Goal: Transaction & Acquisition: Purchase product/service

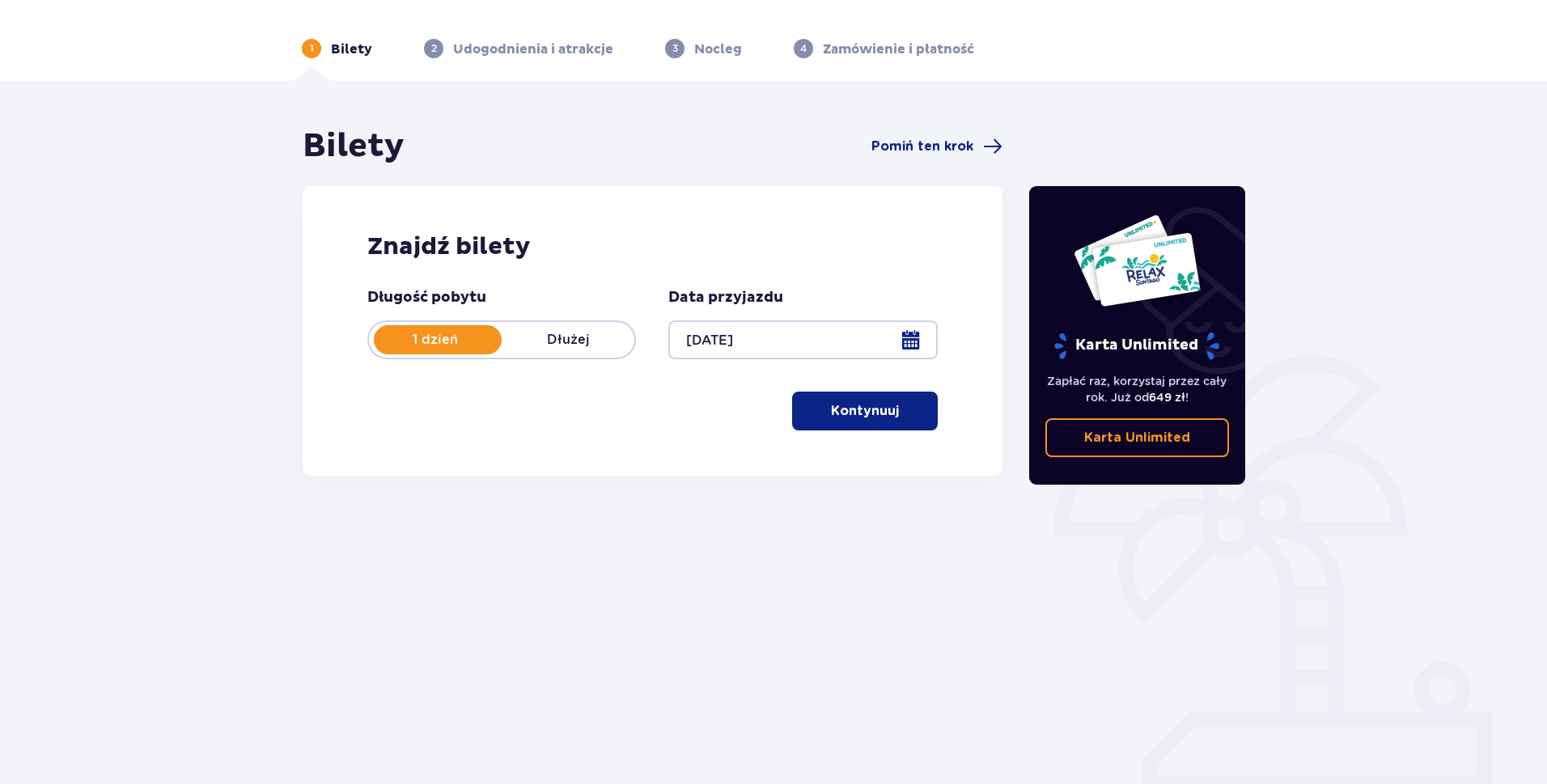
scroll to position [58, 0]
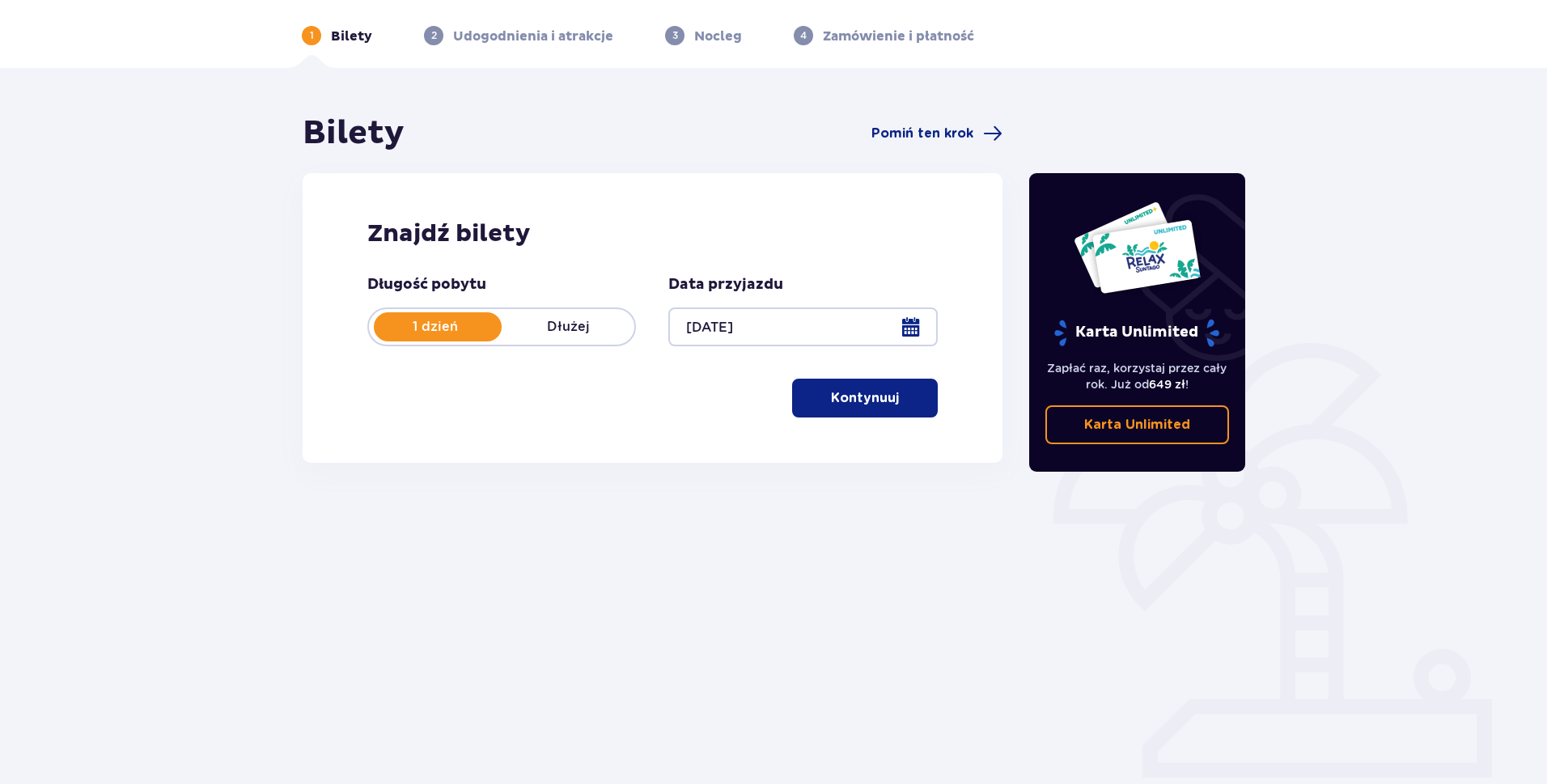
click at [846, 405] on p "Kontynuuj" at bounding box center [865, 398] width 68 height 18
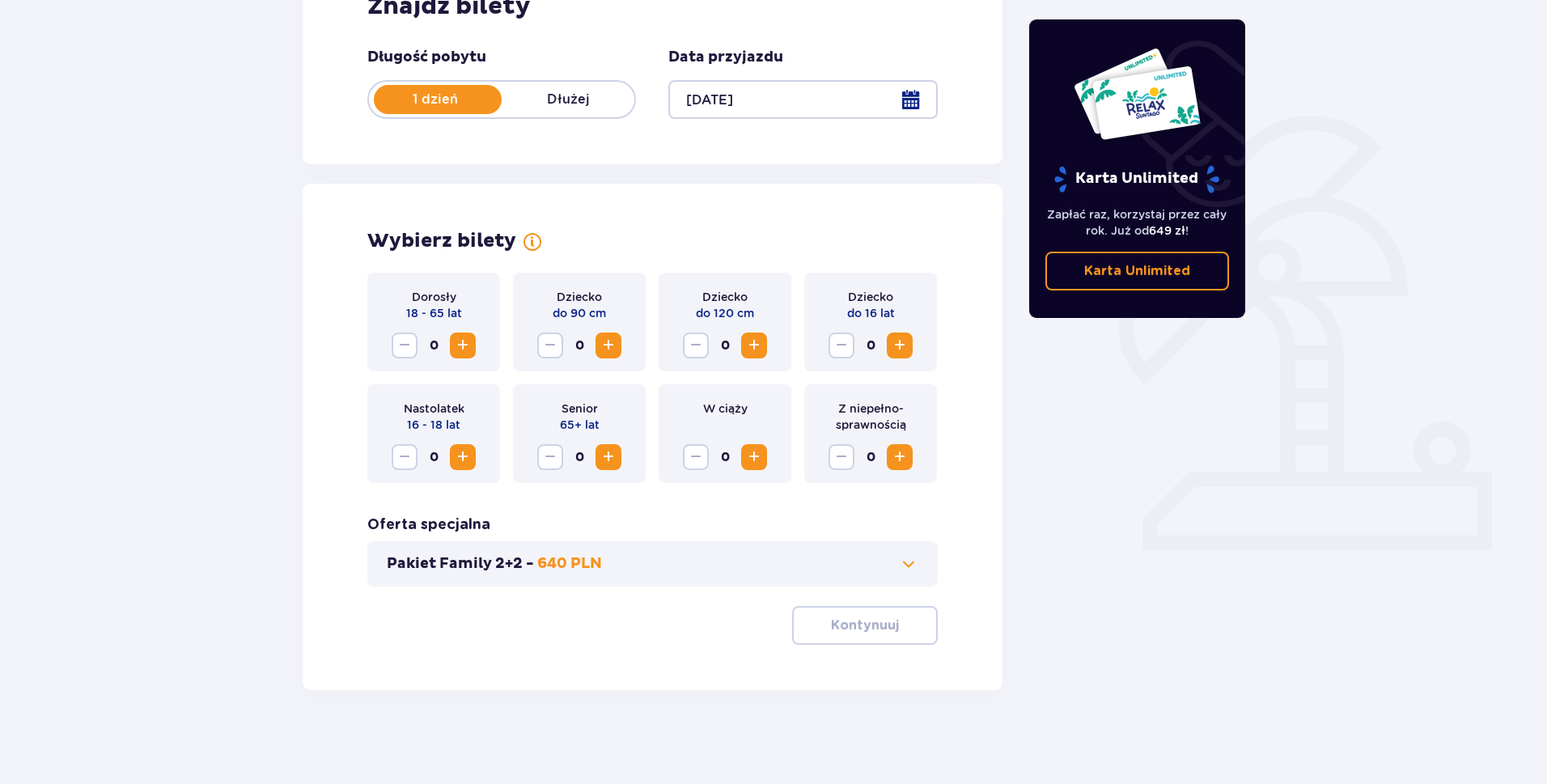
scroll to position [289, 0]
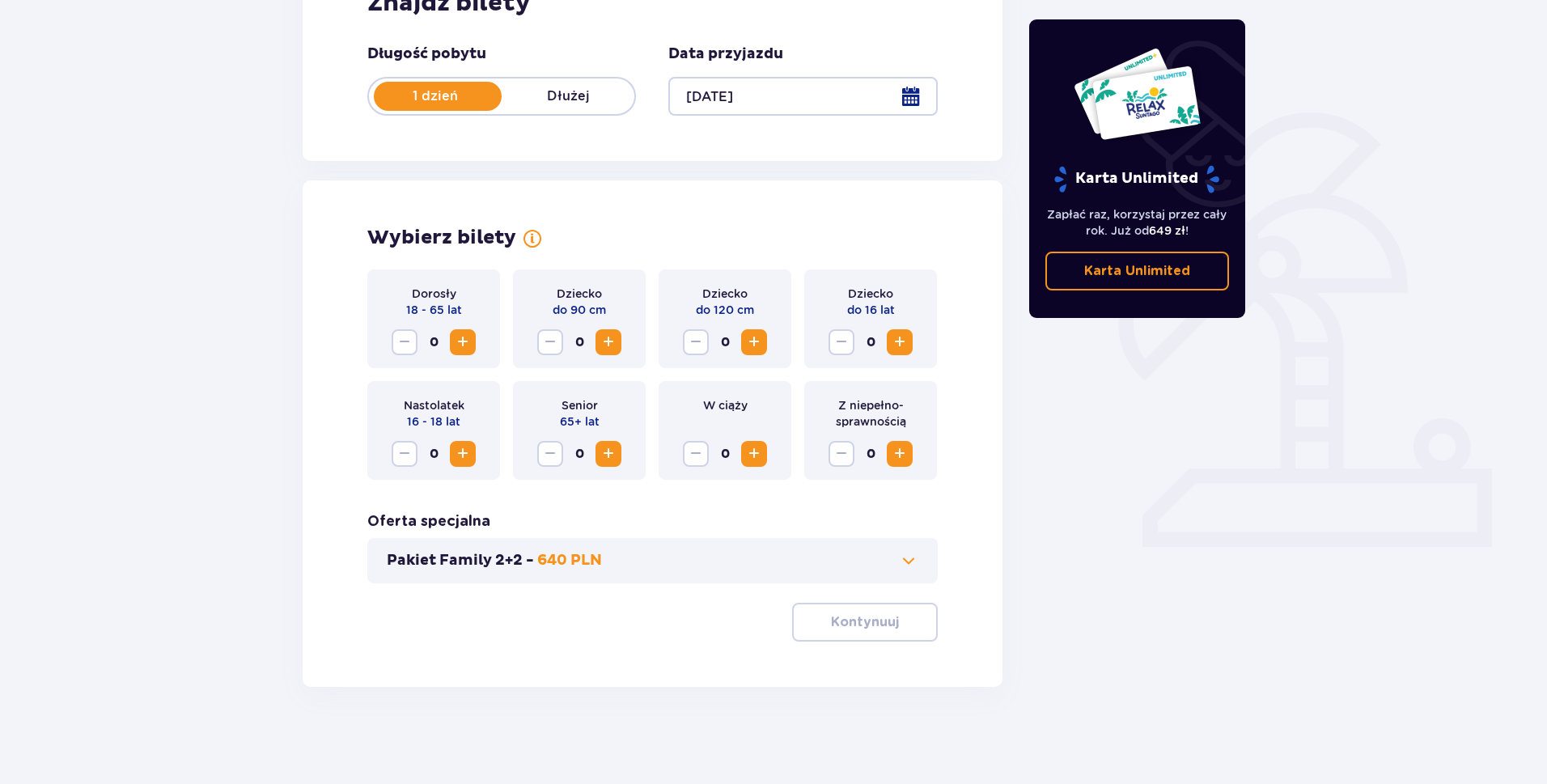
click at [460, 339] on span "Increase" at bounding box center [463, 342] width 20 height 20
click at [835, 621] on p "Kontynuuj" at bounding box center [865, 622] width 68 height 18
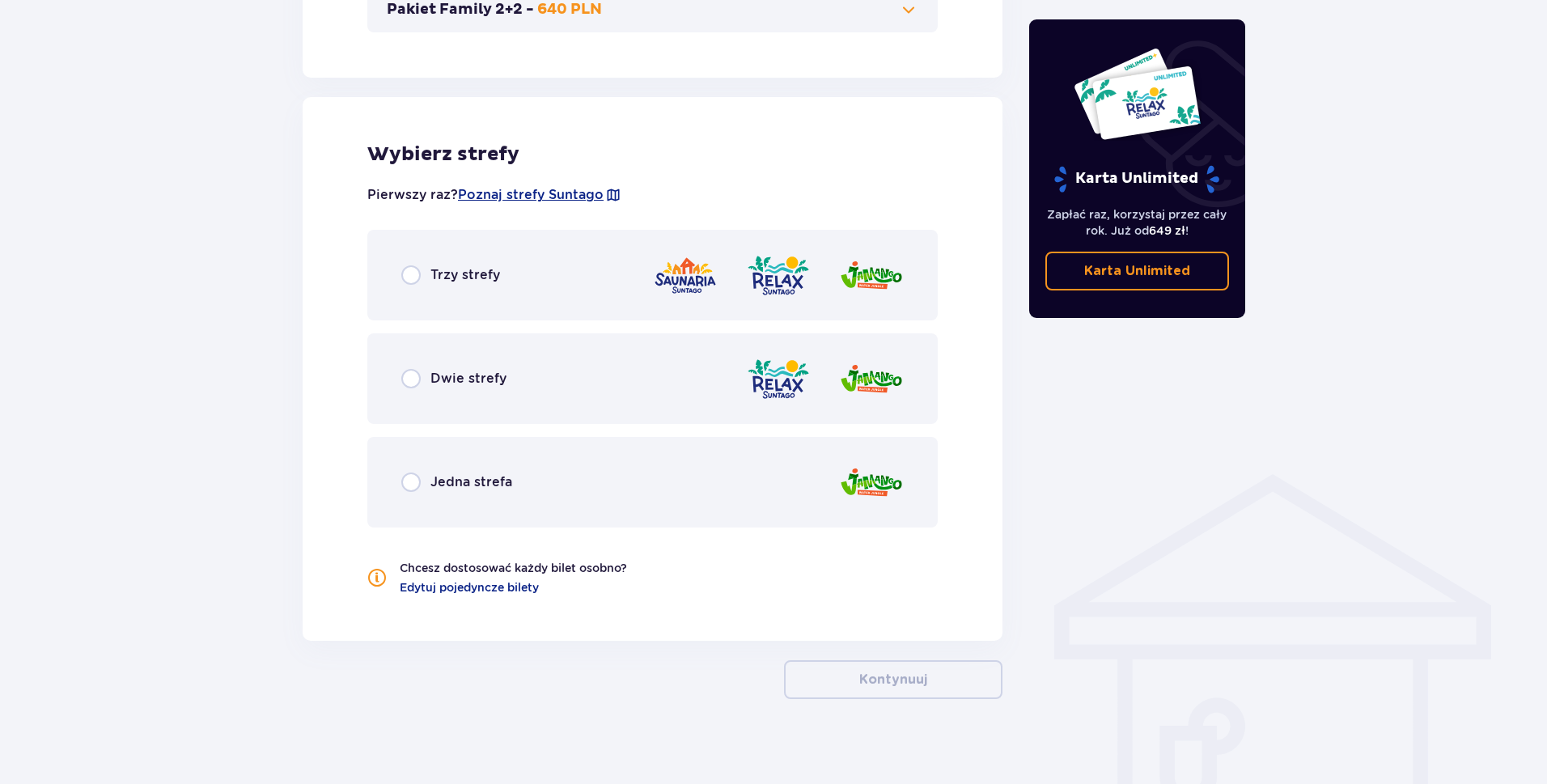
scroll to position [851, 0]
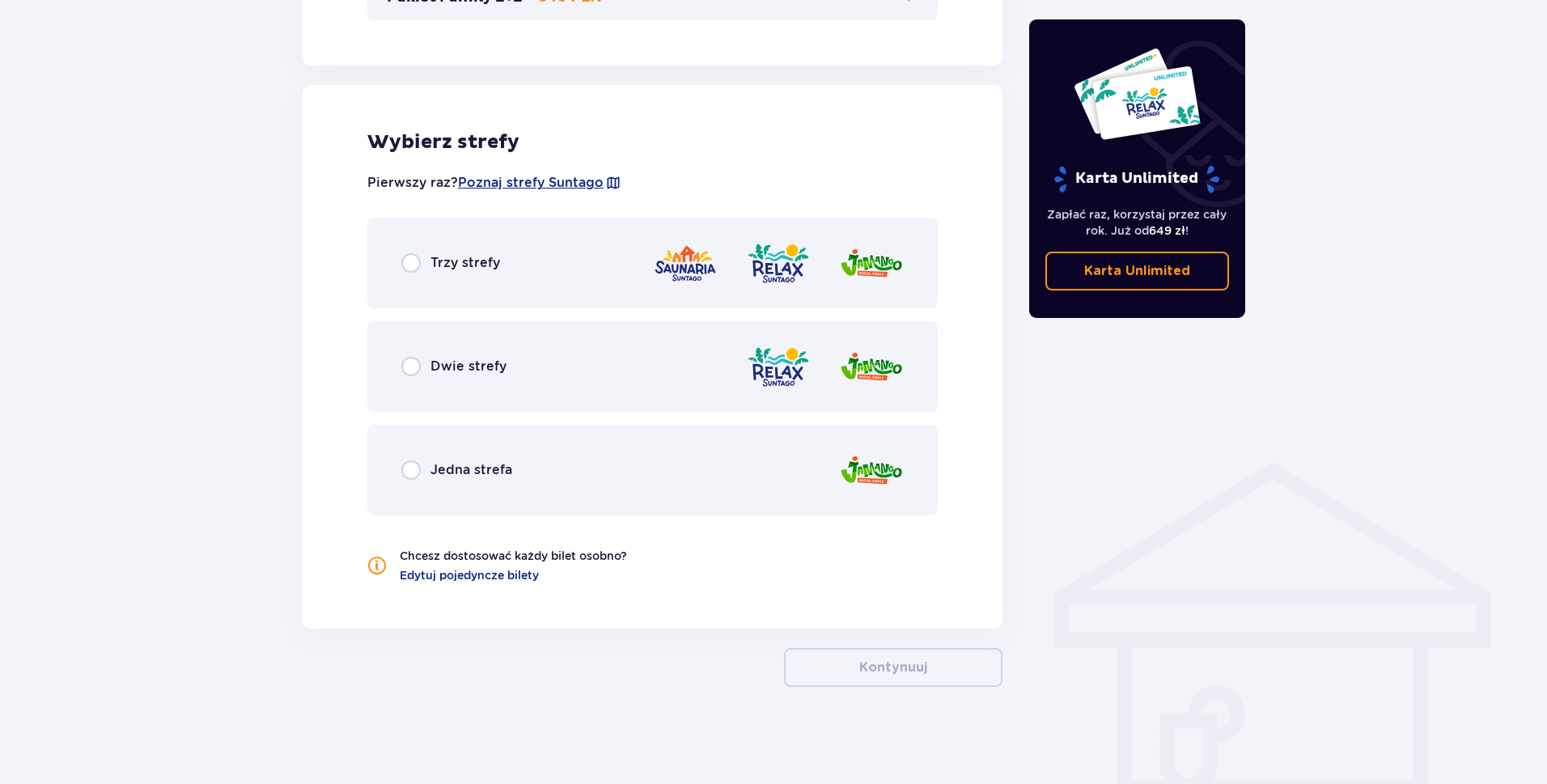
click at [509, 278] on div "Trzy strefy" at bounding box center [652, 262] width 570 height 91
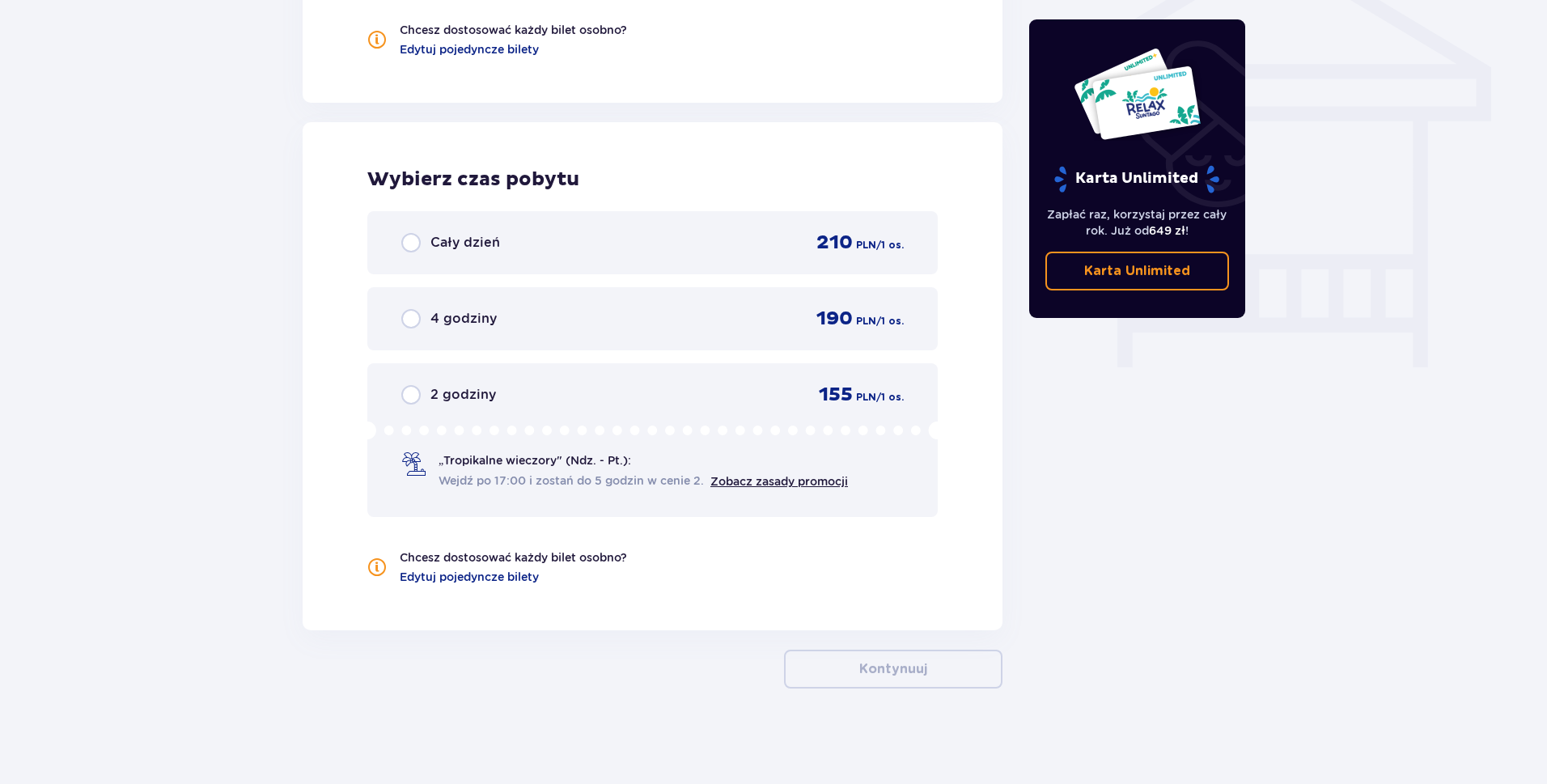
scroll to position [1379, 0]
click at [599, 322] on div "4 godziny 190 PLN / 1 os." at bounding box center [652, 317] width 502 height 24
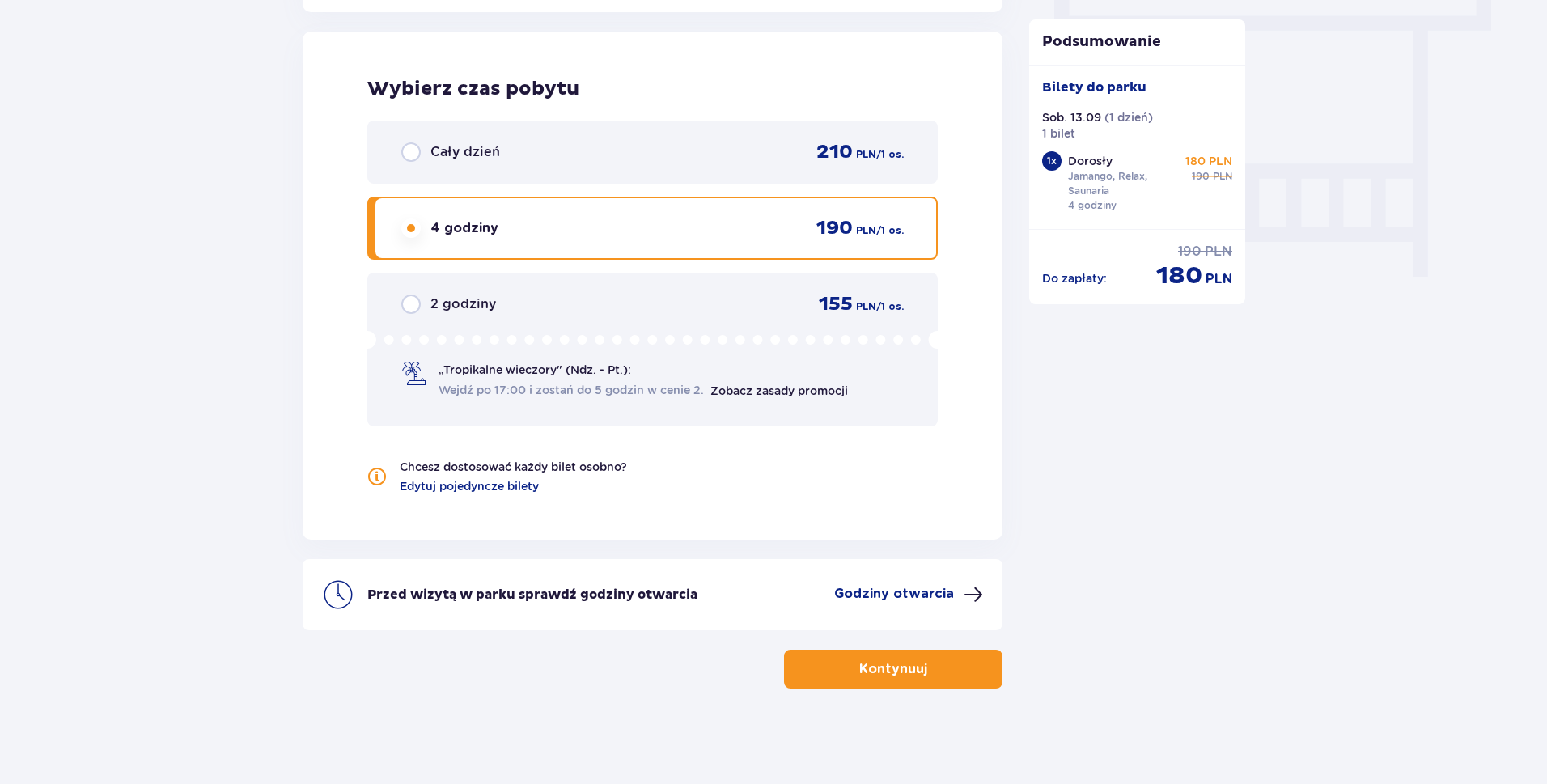
scroll to position [1470, 0]
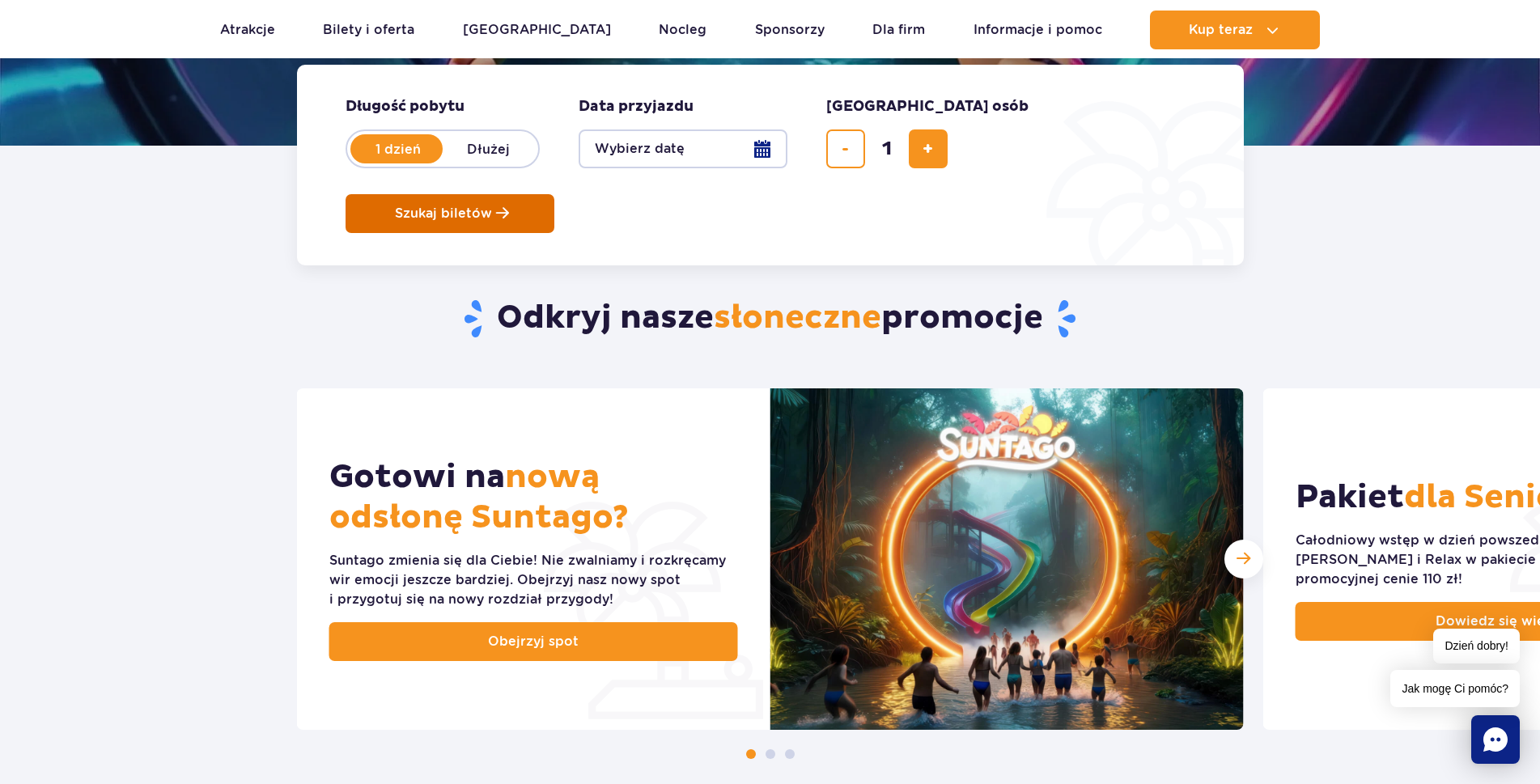
scroll to position [242, 0]
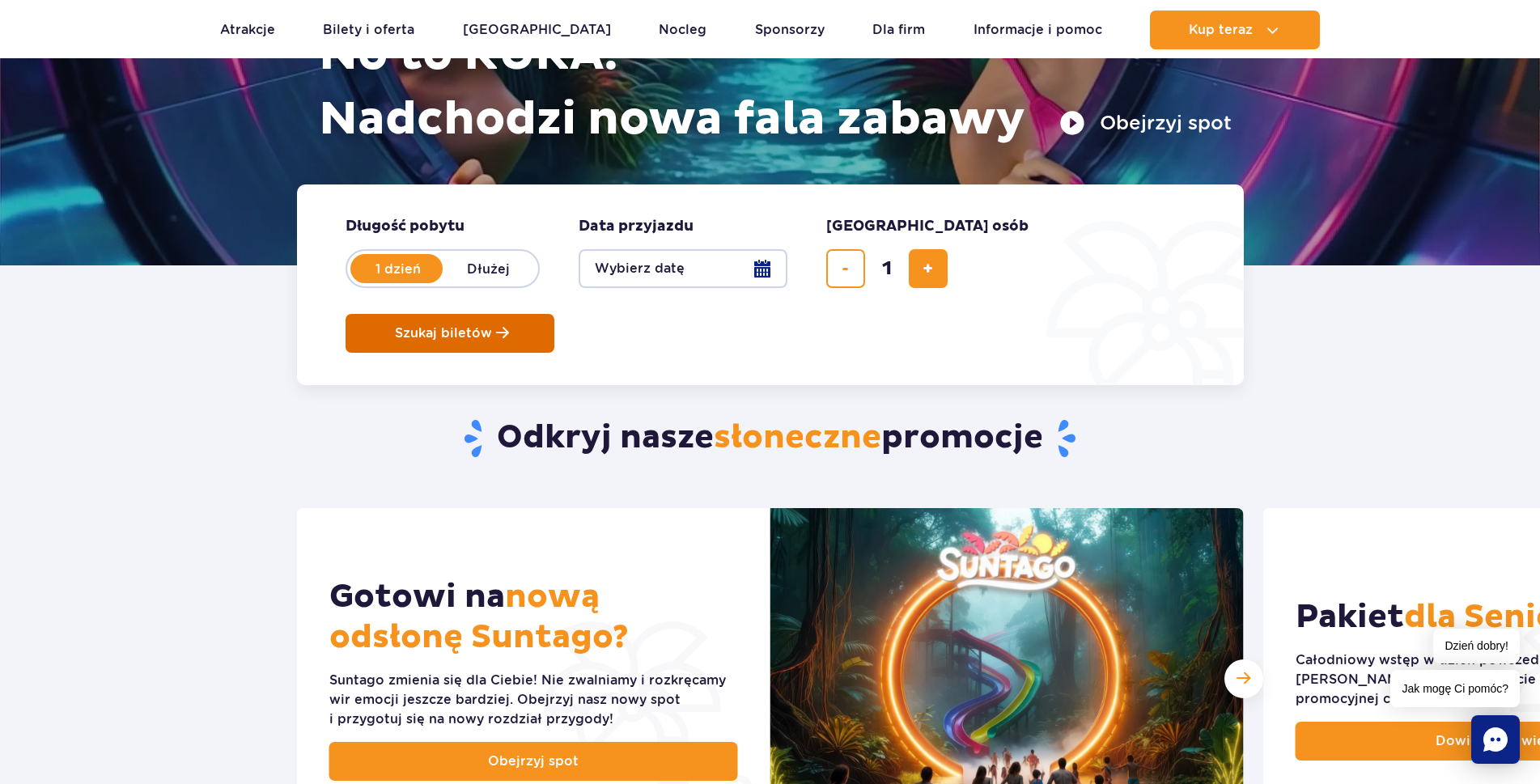
click at [492, 326] on span "Szukaj biletów" at bounding box center [444, 333] width 97 height 14
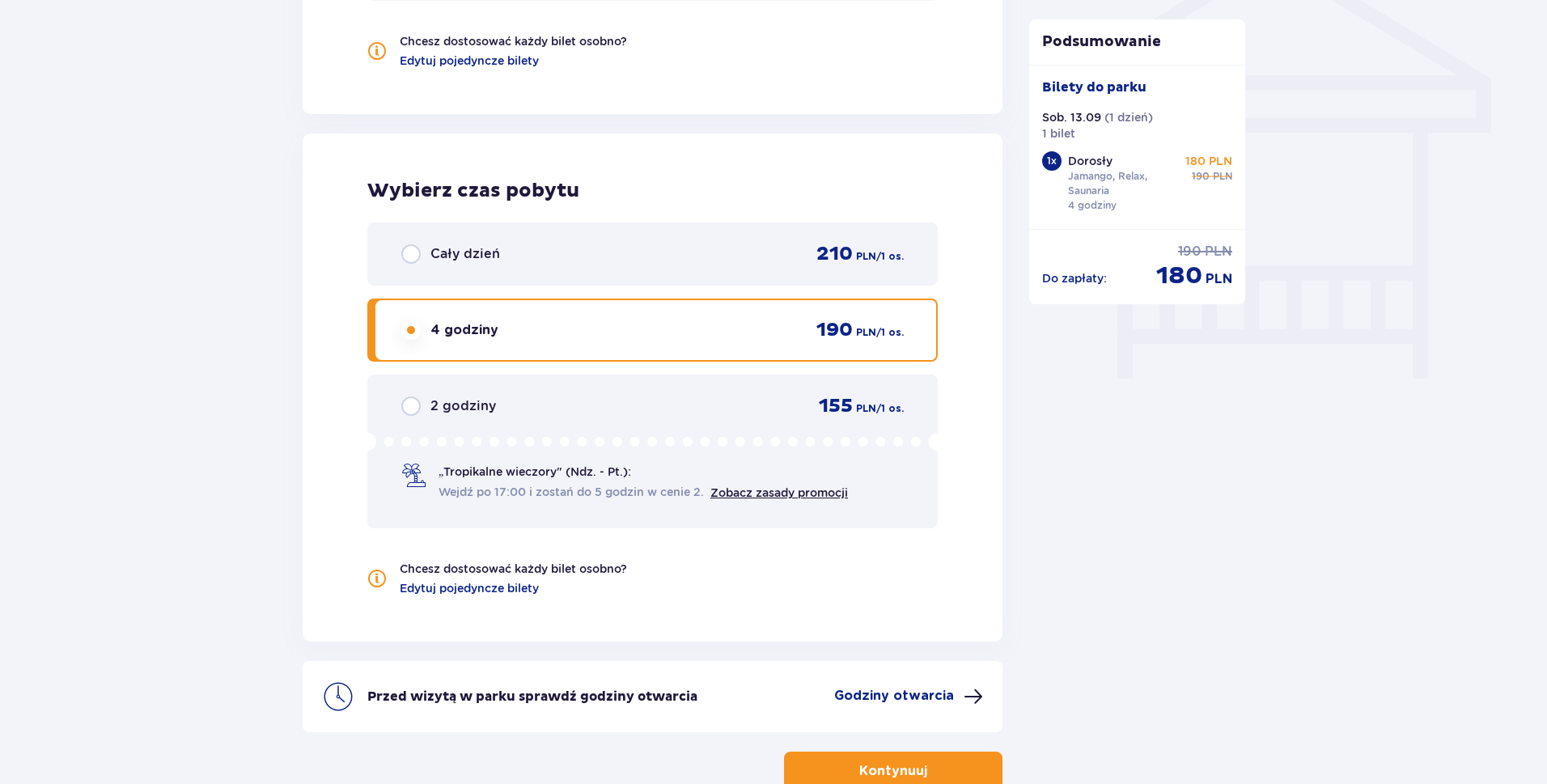
scroll to position [1375, 0]
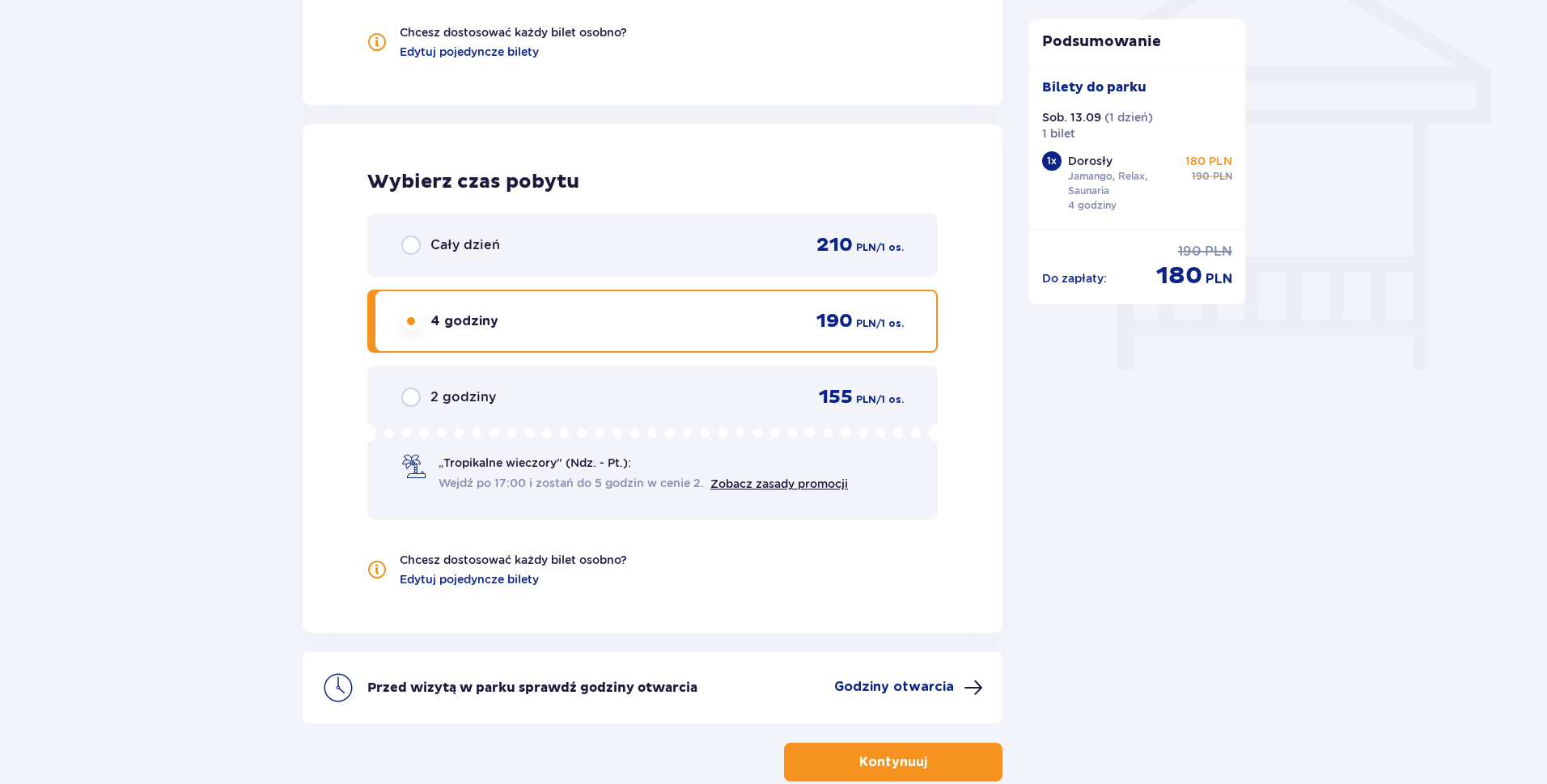
click at [922, 755] on span "button" at bounding box center [931, 762] width 20 height 20
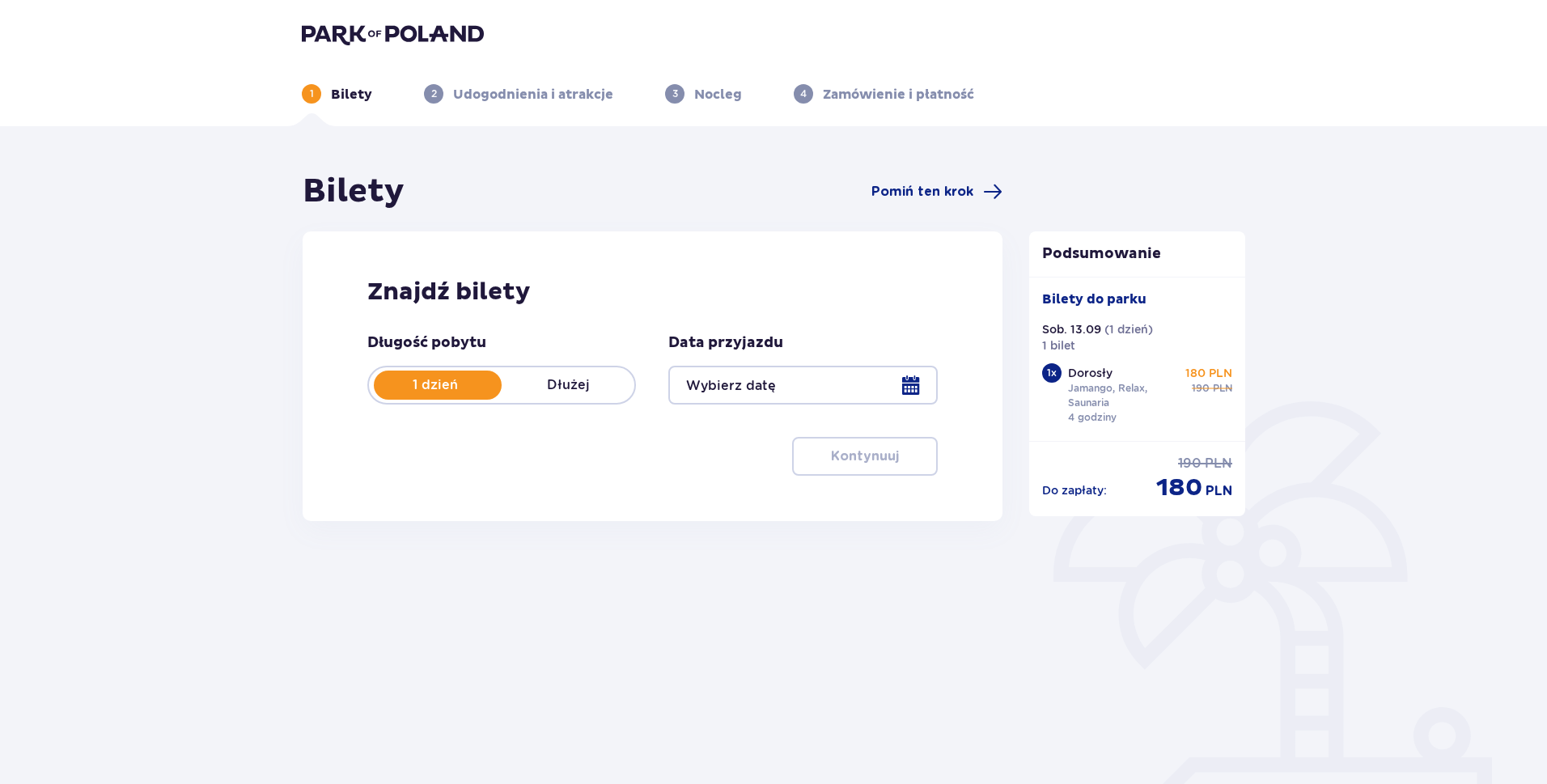
scroll to position [58, 0]
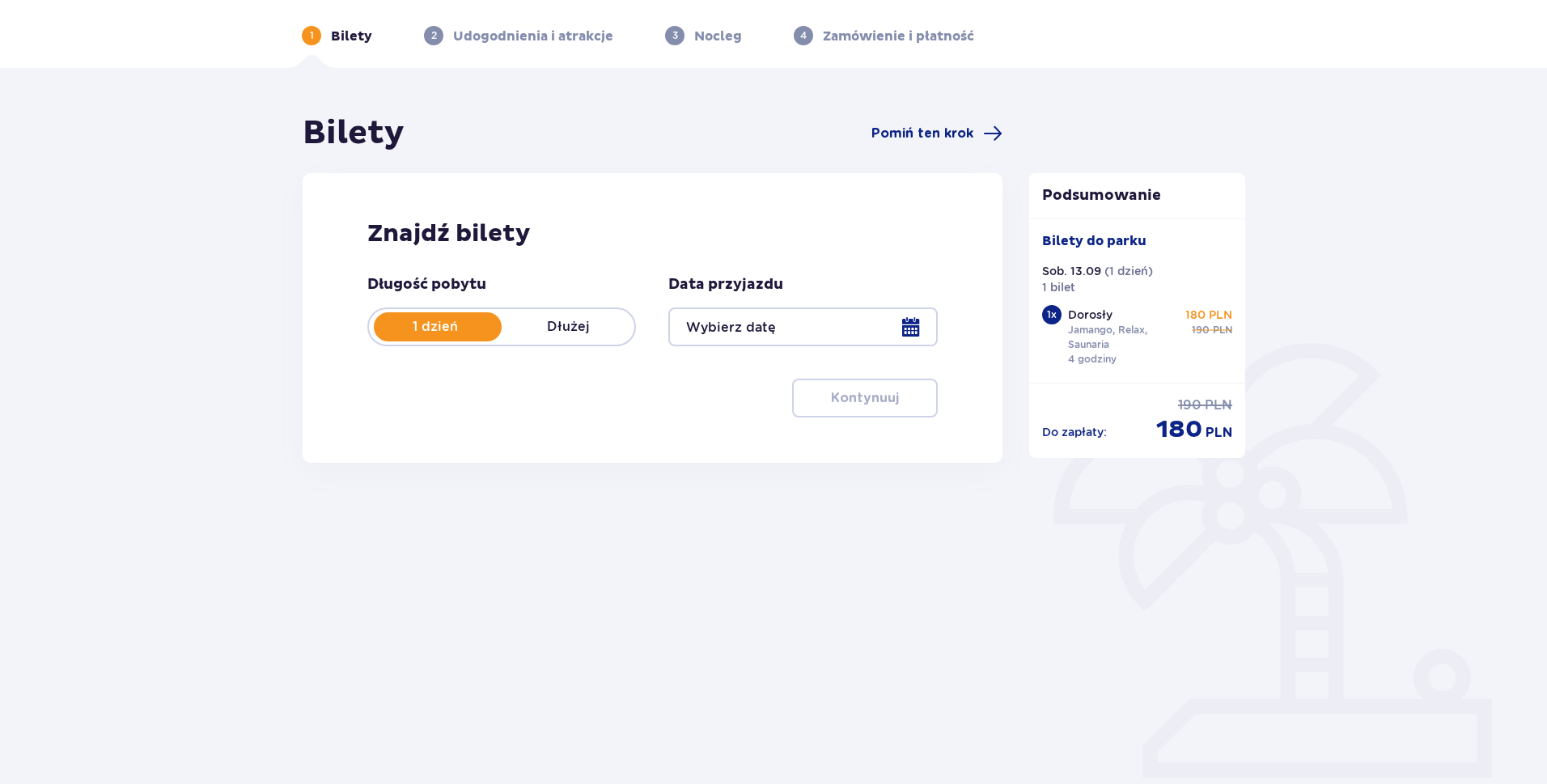
type input "13.09.25"
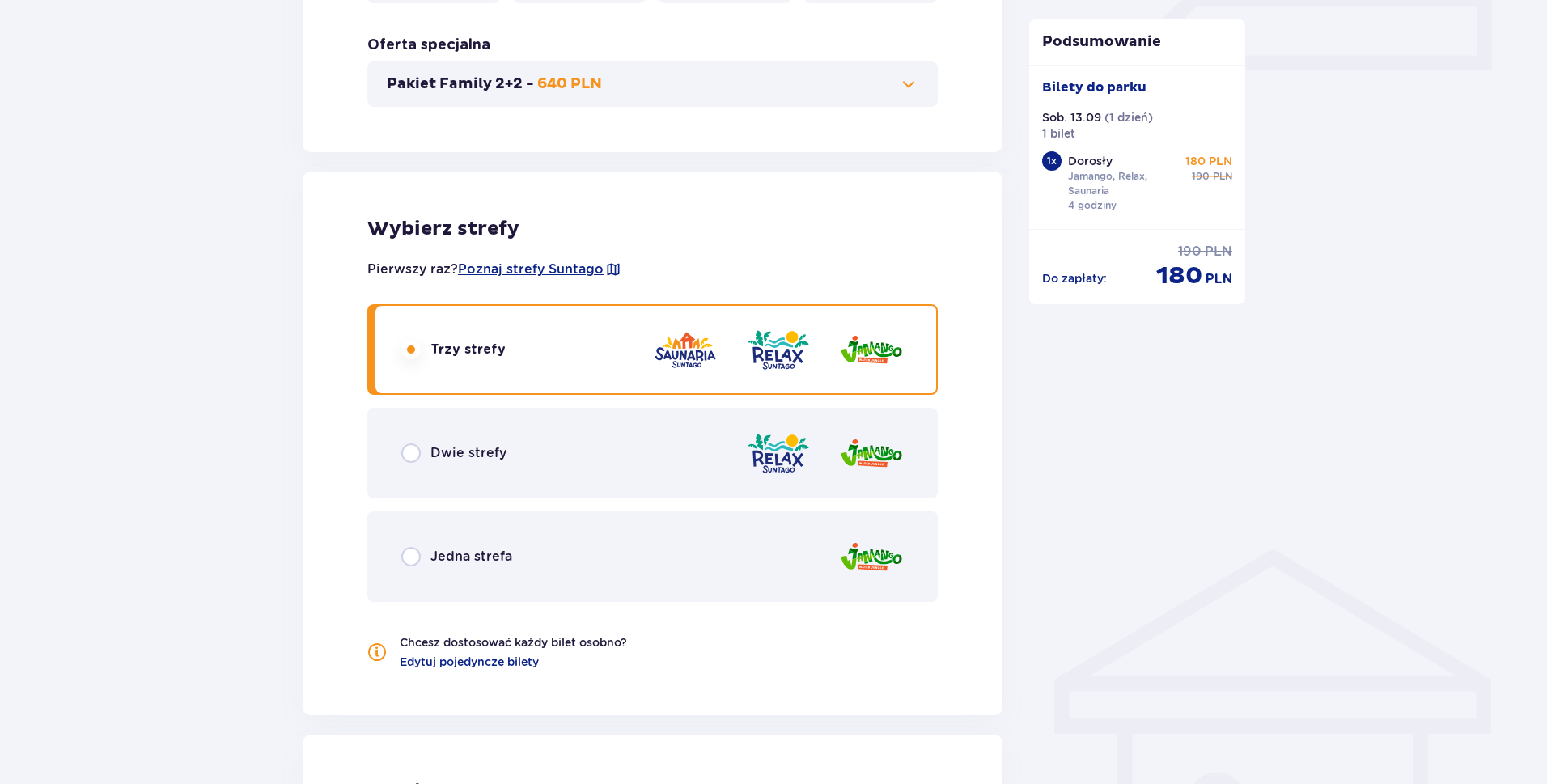
scroll to position [705, 0]
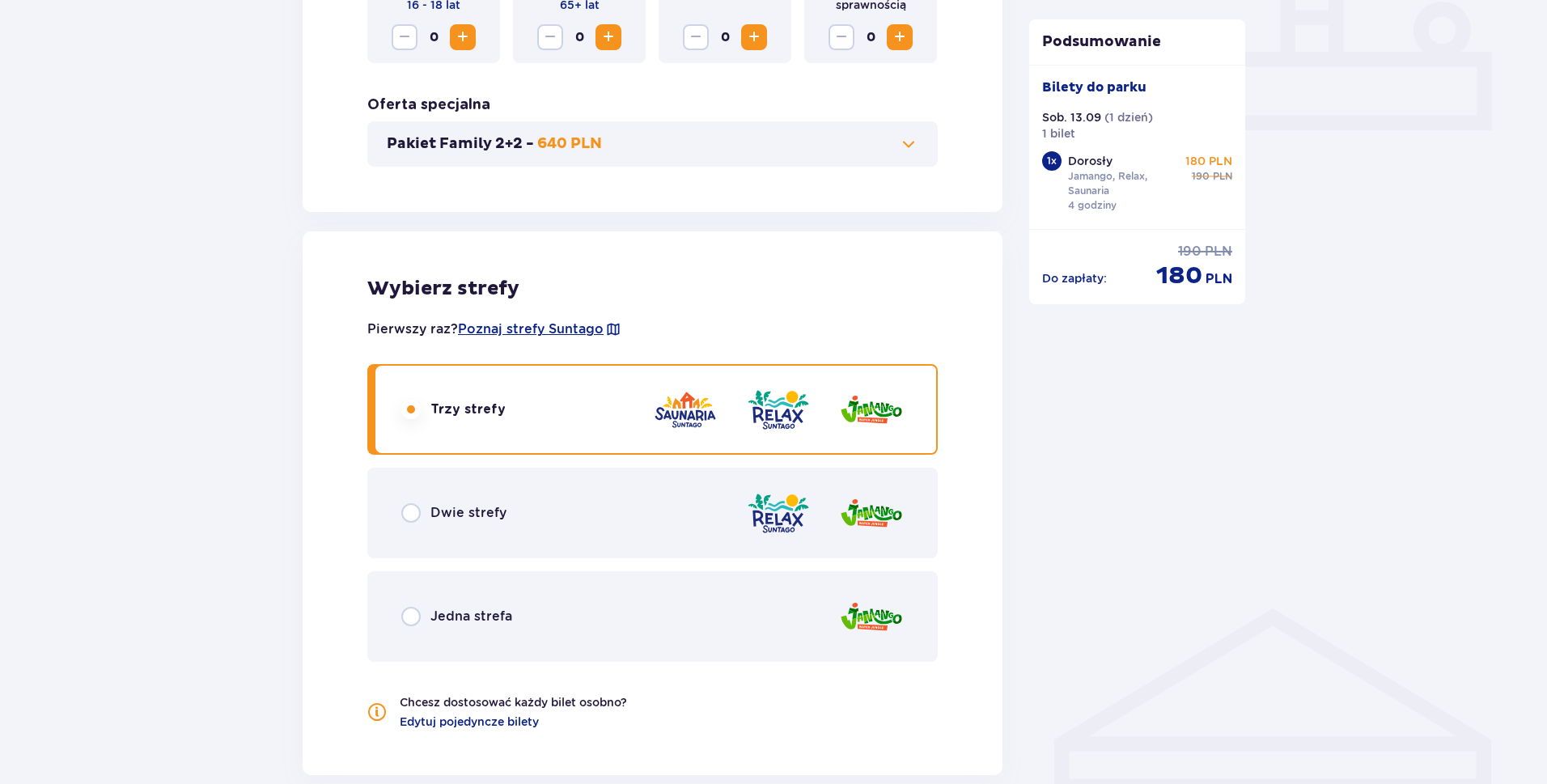
click at [644, 510] on div "Dwie strefy" at bounding box center [652, 513] width 570 height 91
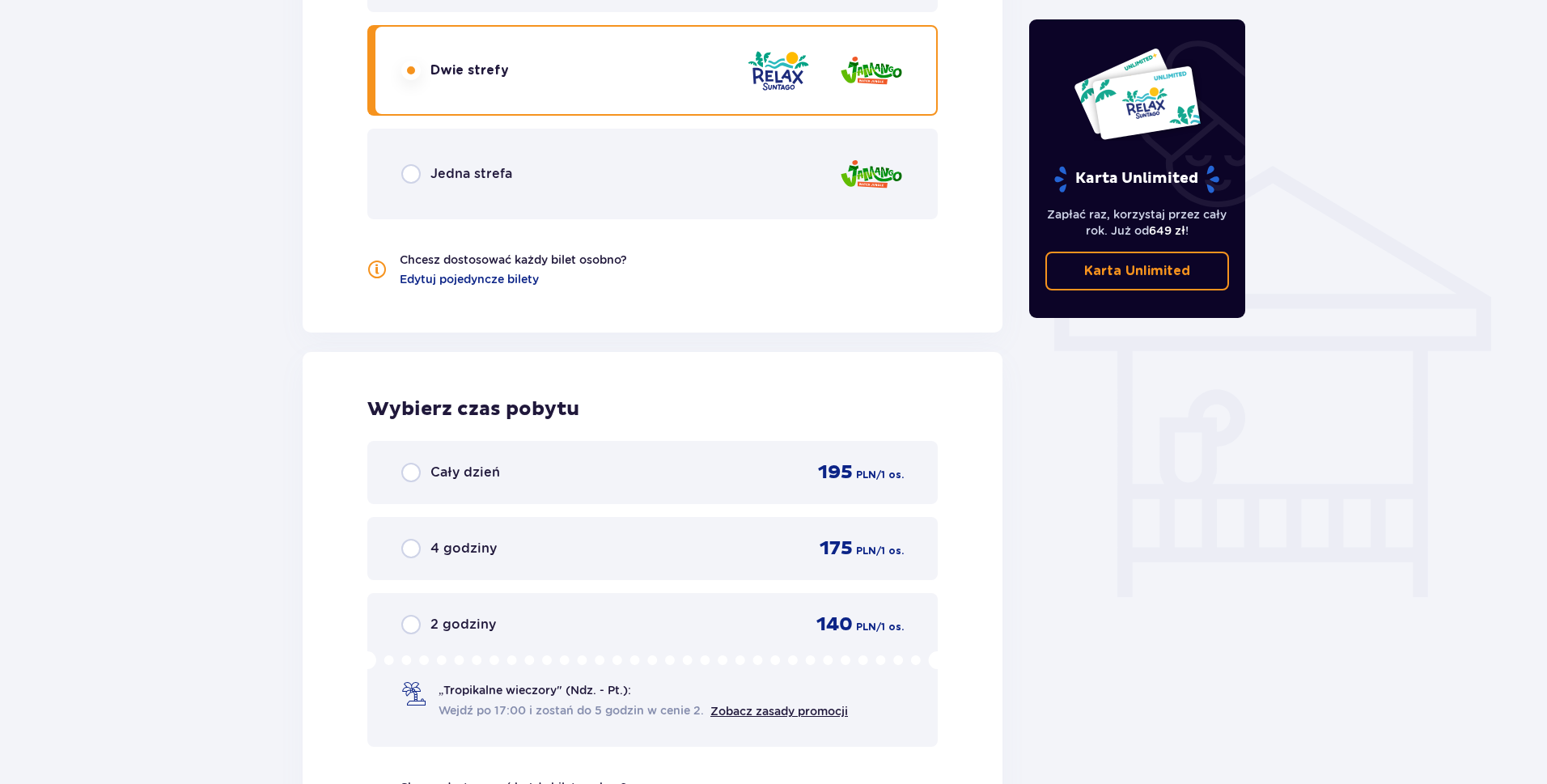
scroll to position [1379, 0]
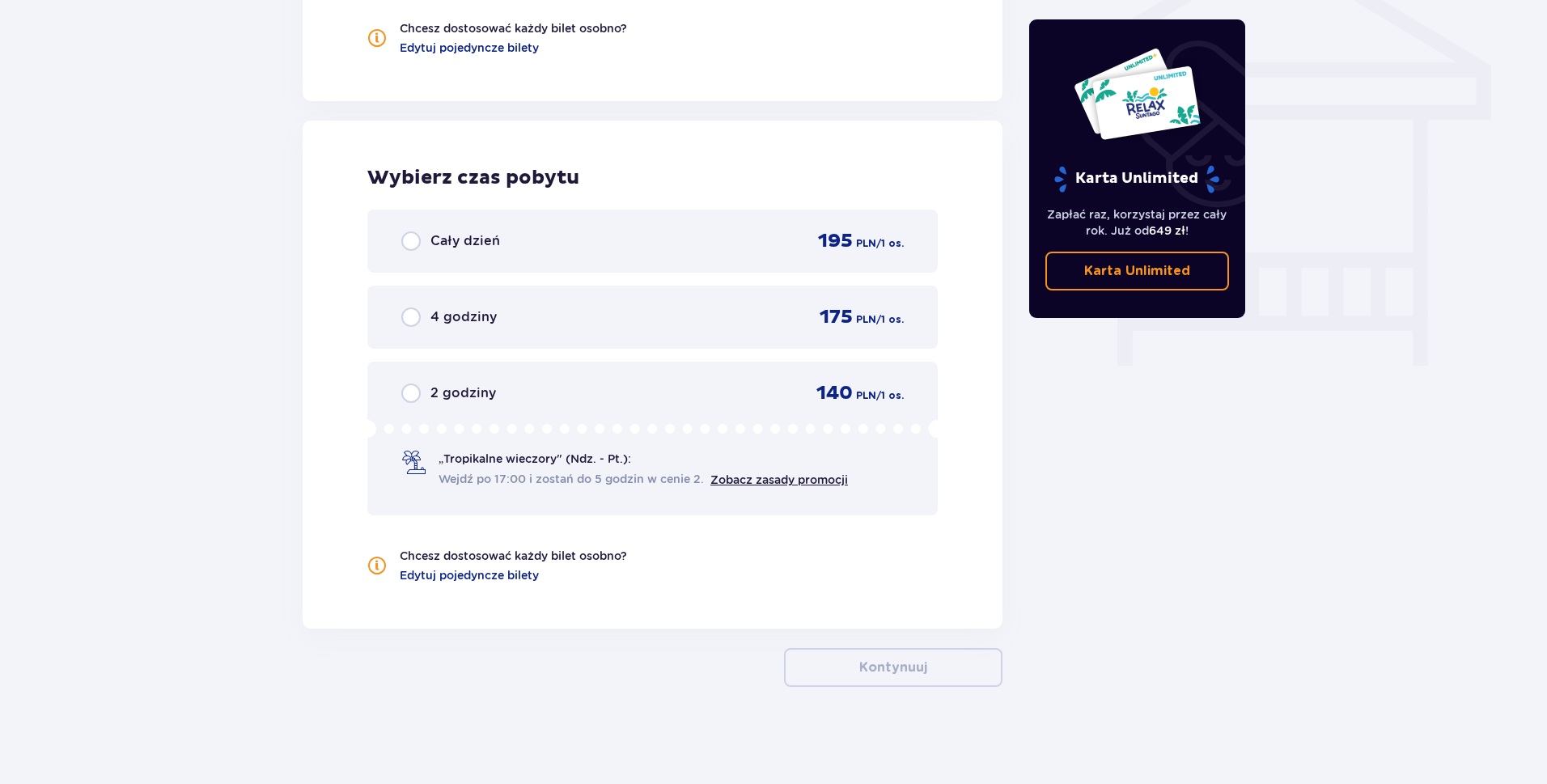
click at [603, 338] on div "4 godziny 175 PLN / 1 os." at bounding box center [652, 317] width 570 height 63
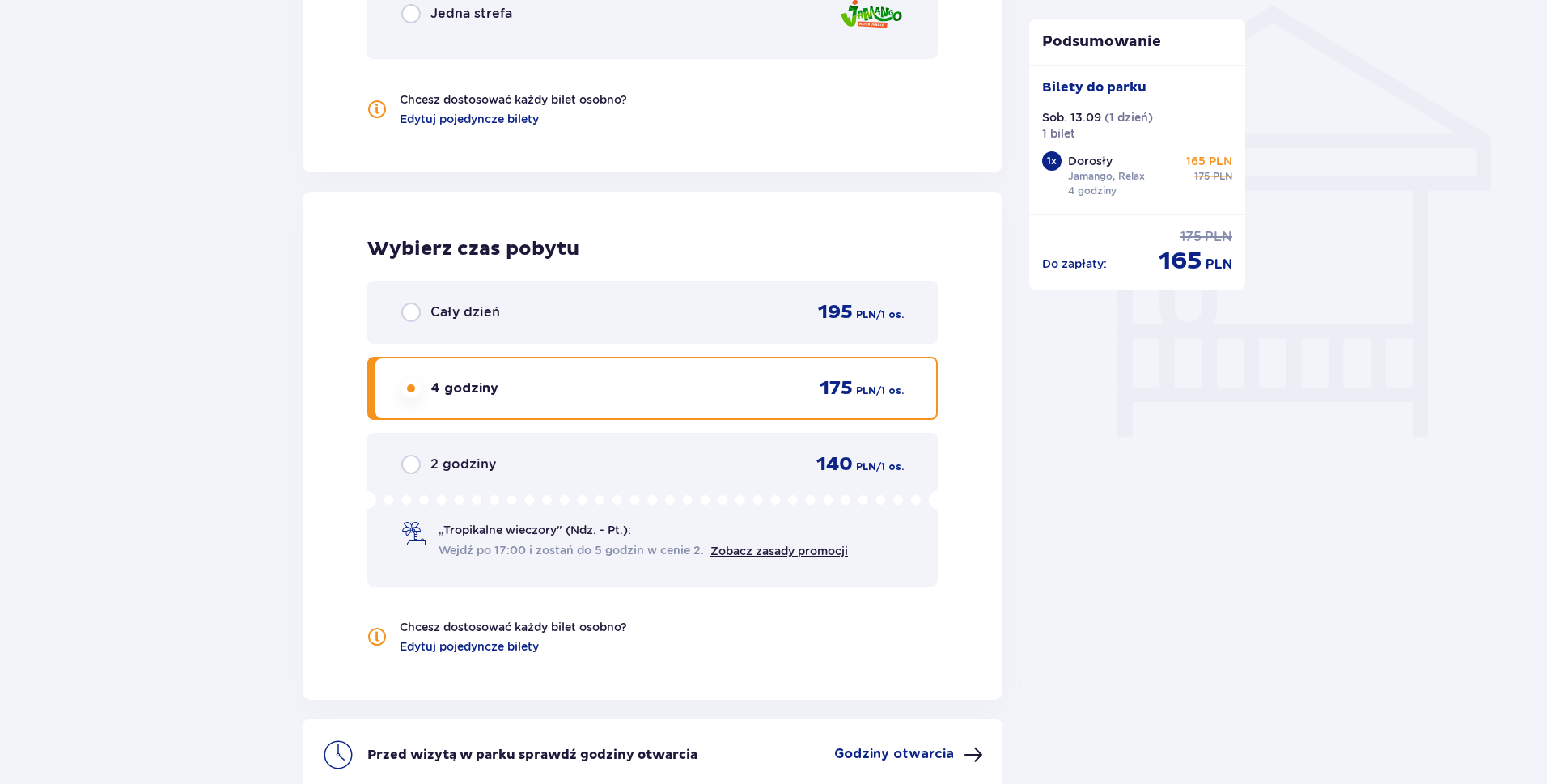
scroll to position [1065, 0]
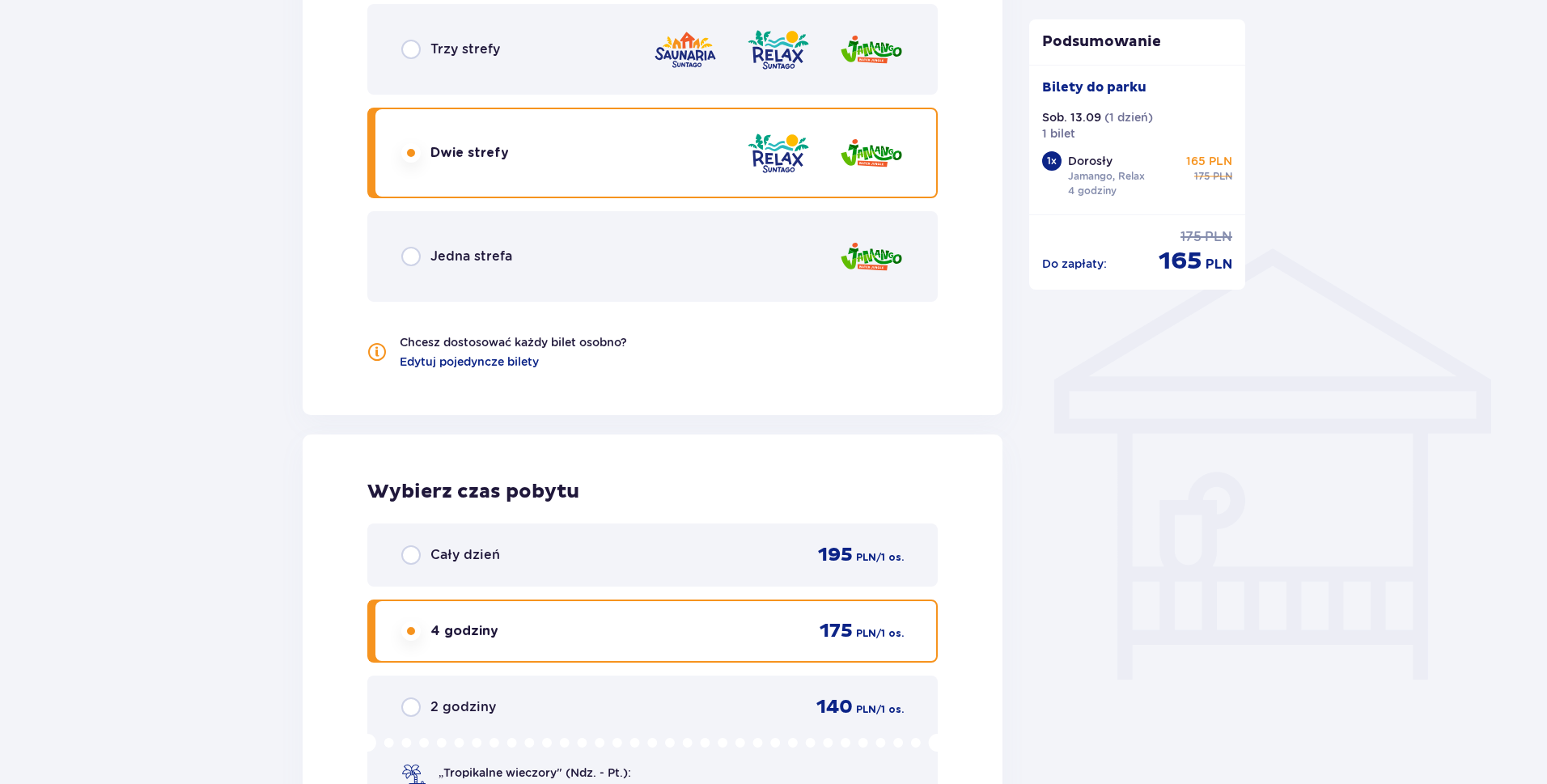
click at [702, 74] on div "Trzy strefy" at bounding box center [652, 49] width 570 height 91
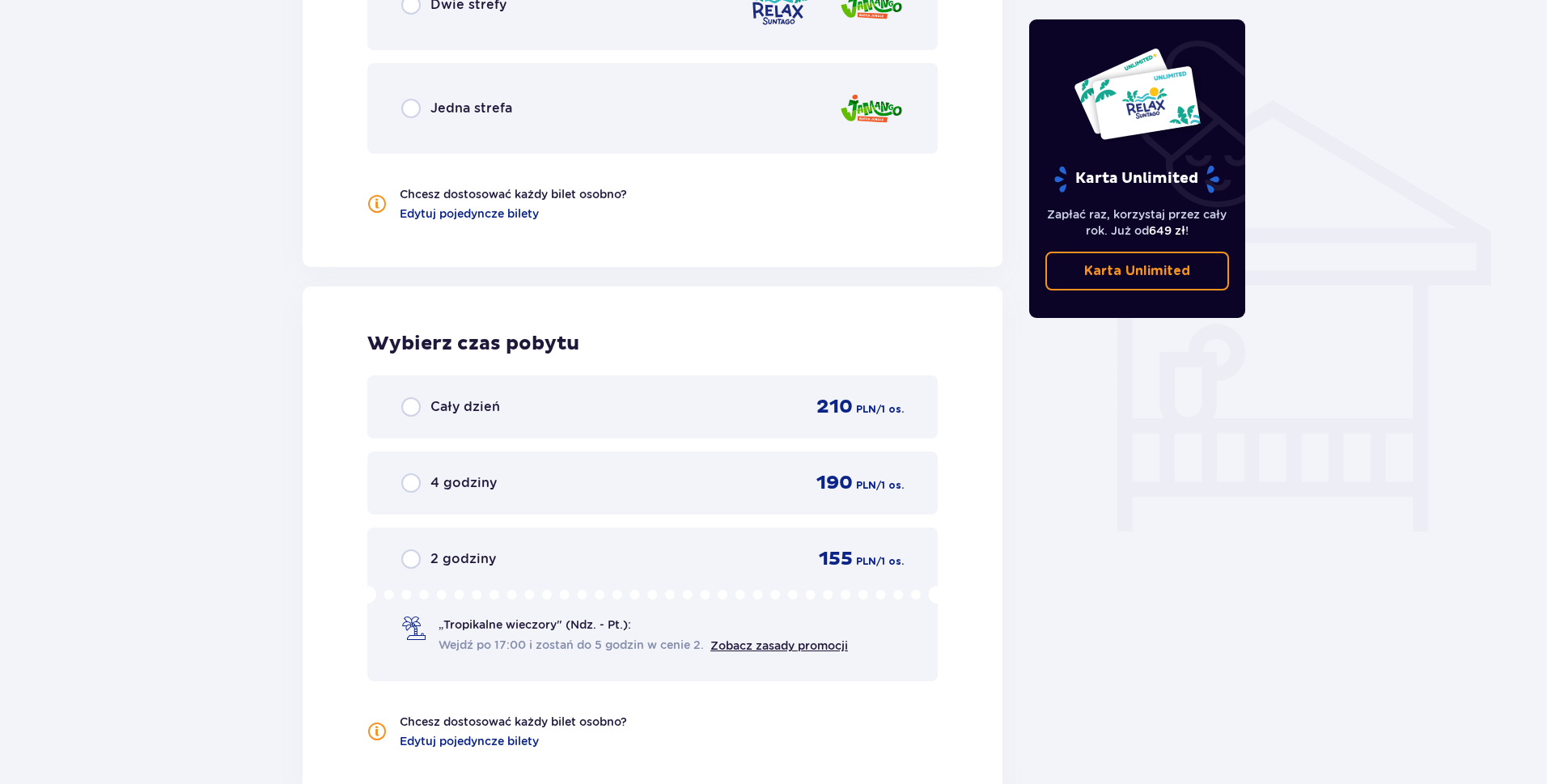
scroll to position [1375, 0]
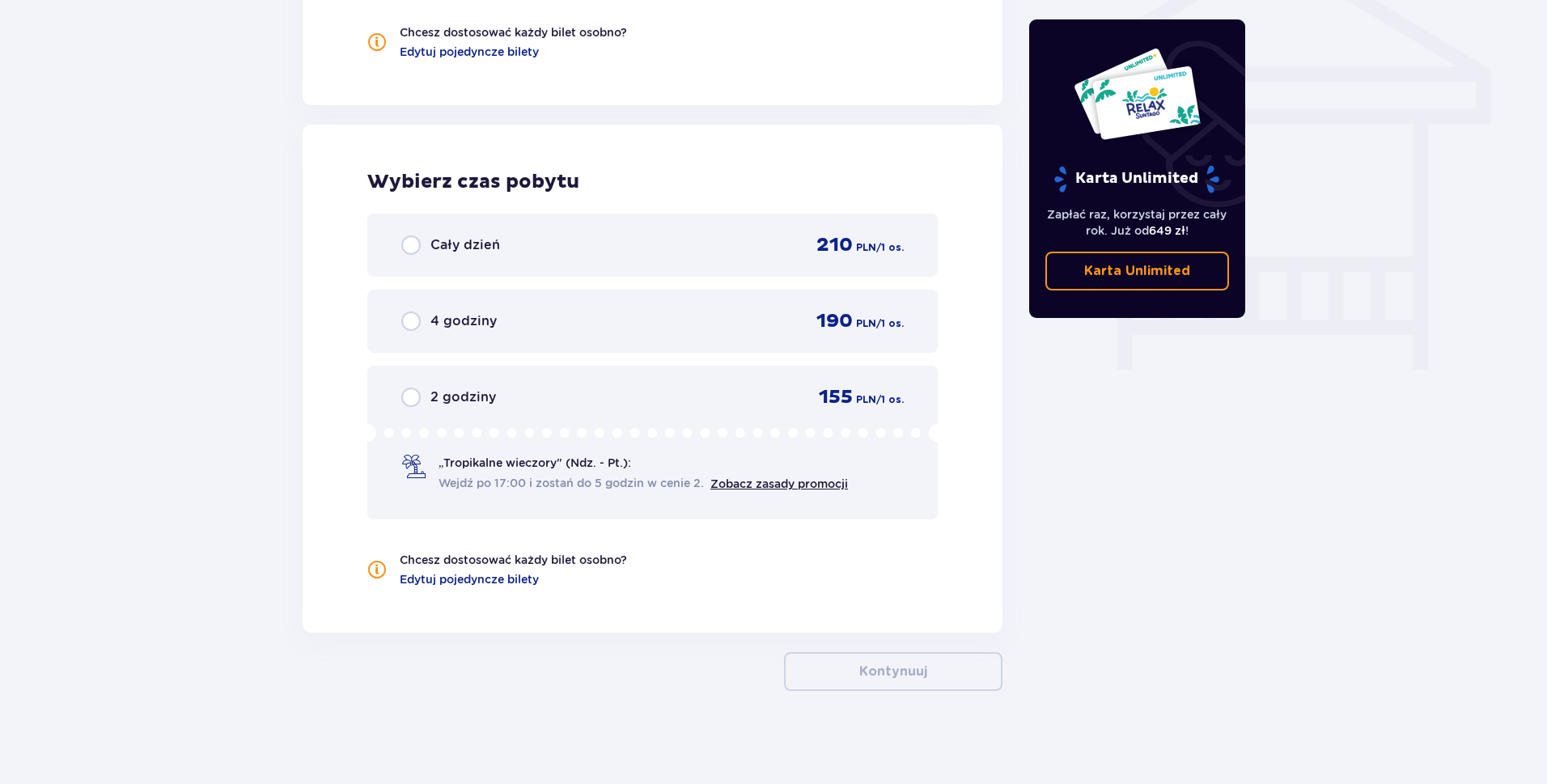
click at [549, 322] on div "4 godziny 190 PLN / 1 os." at bounding box center [652, 321] width 502 height 24
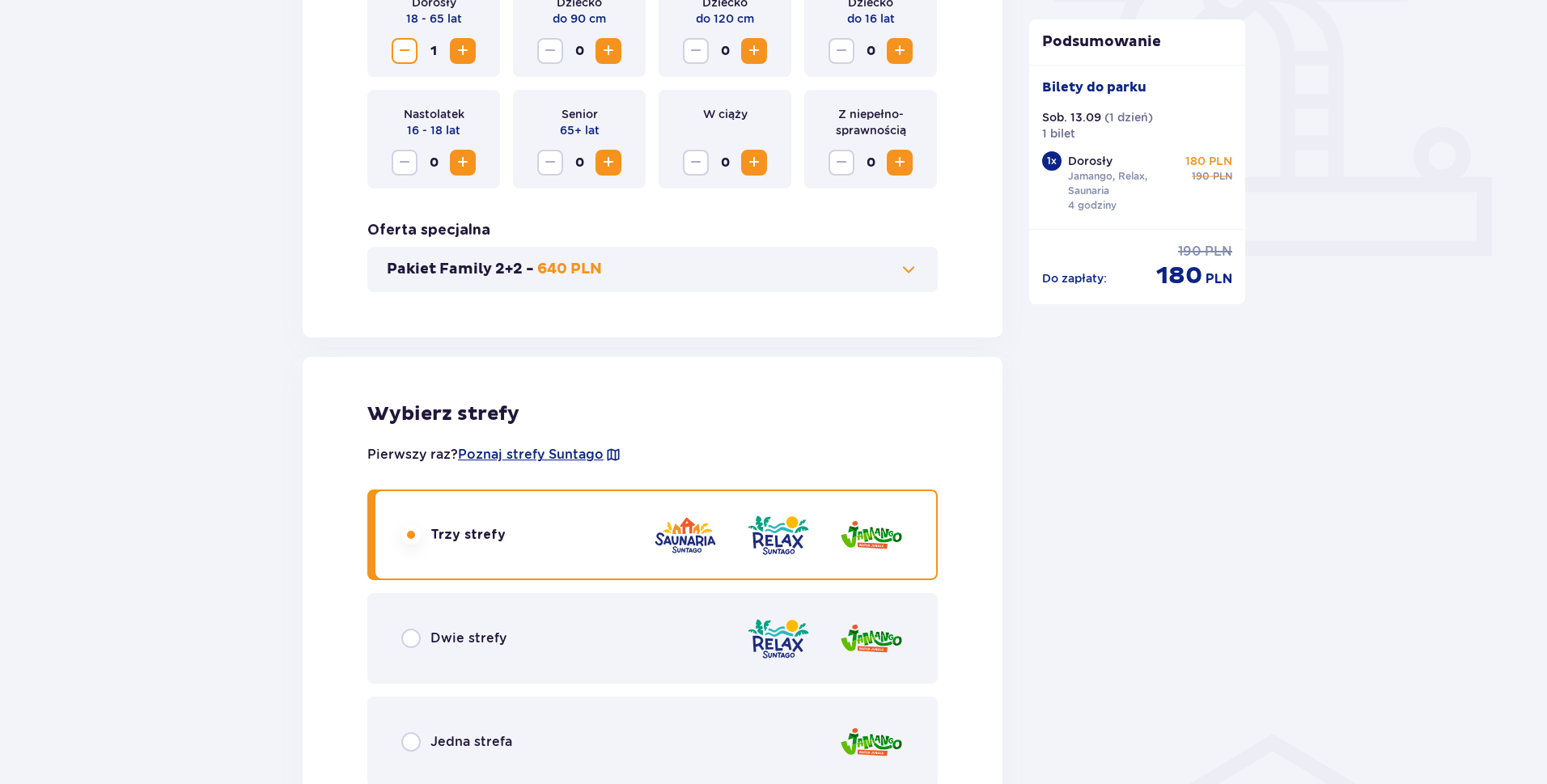
scroll to position [742, 0]
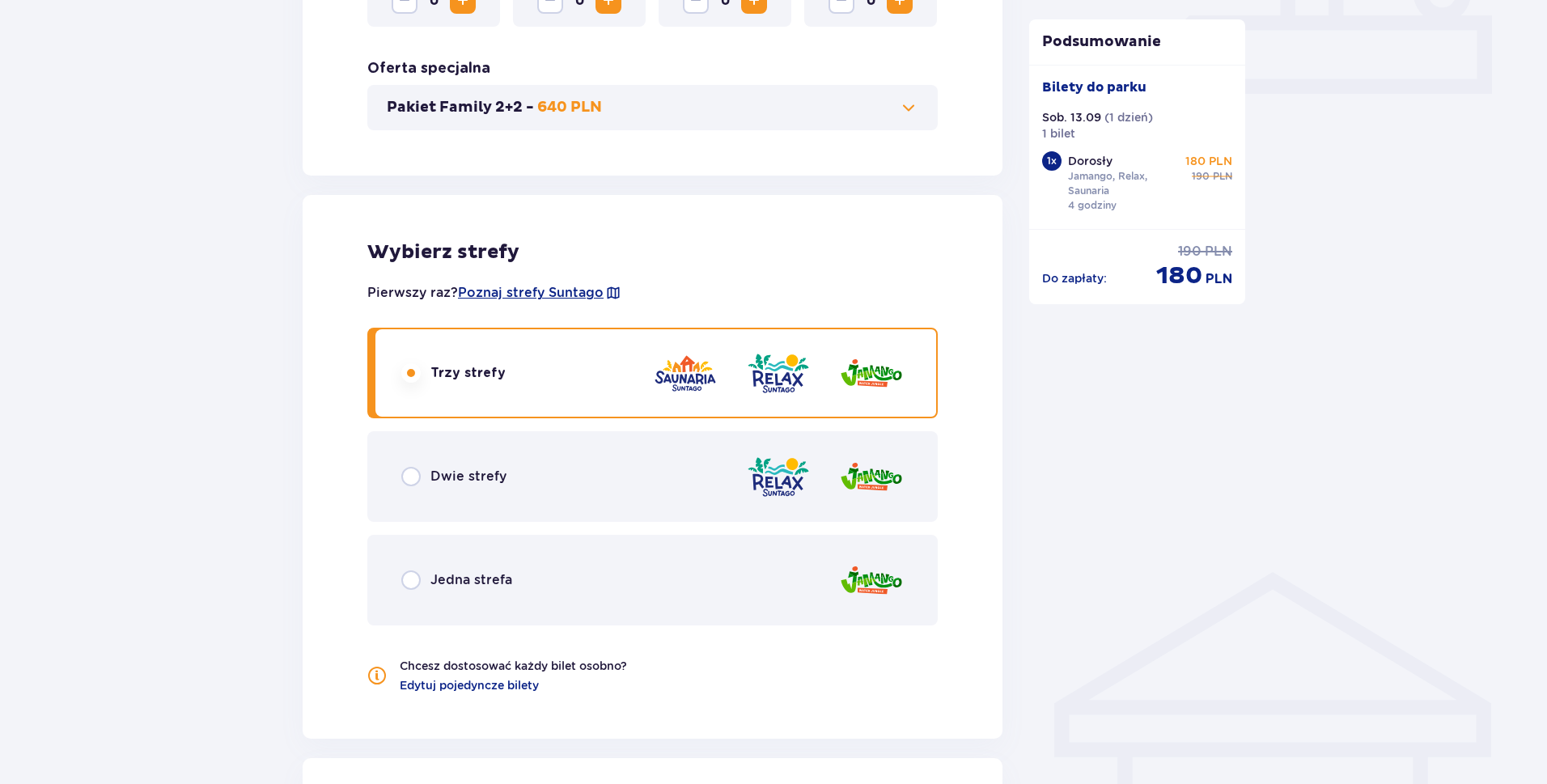
click at [589, 456] on div "Dwie strefy" at bounding box center [652, 476] width 570 height 91
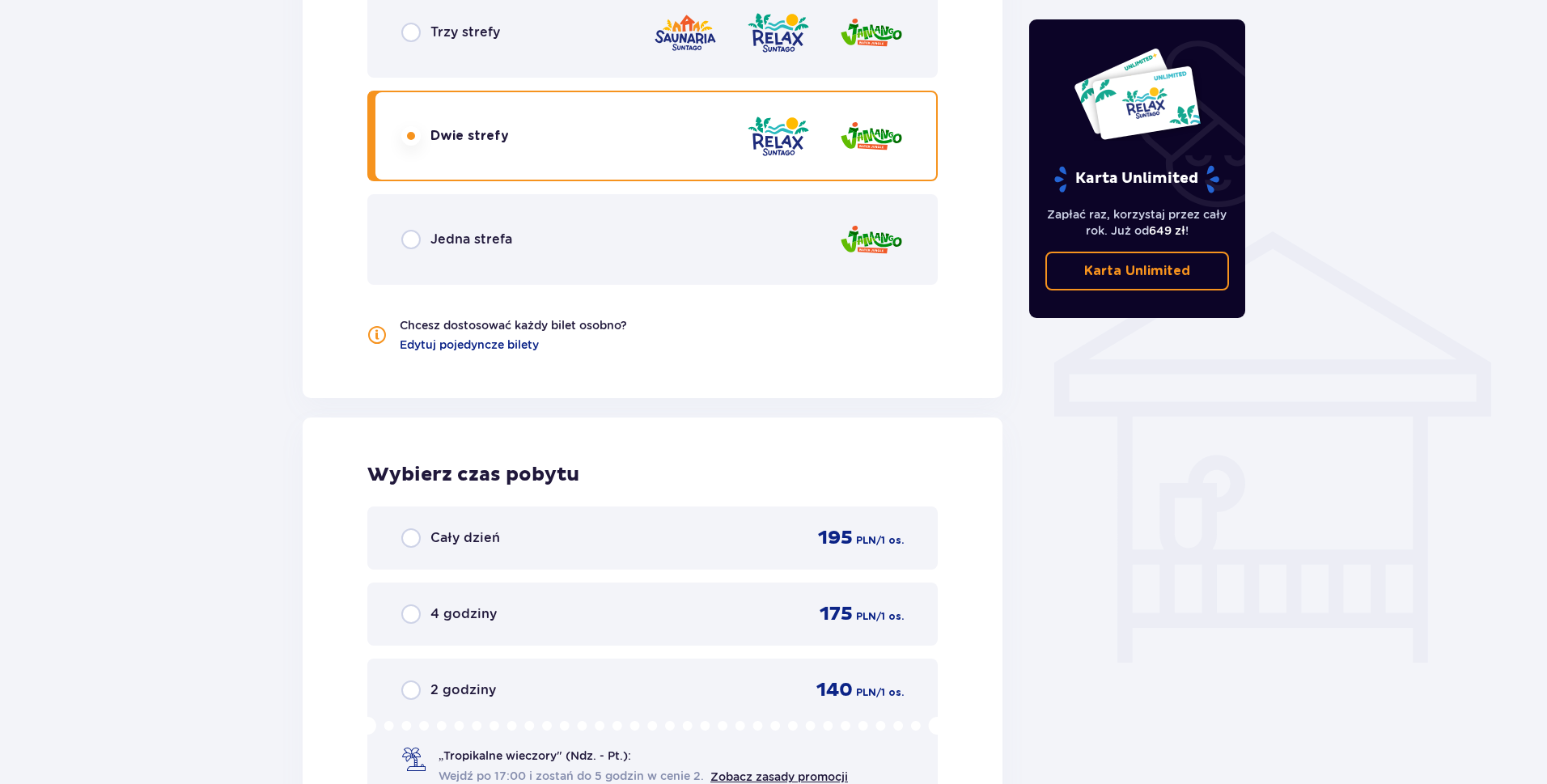
scroll to position [1299, 0]
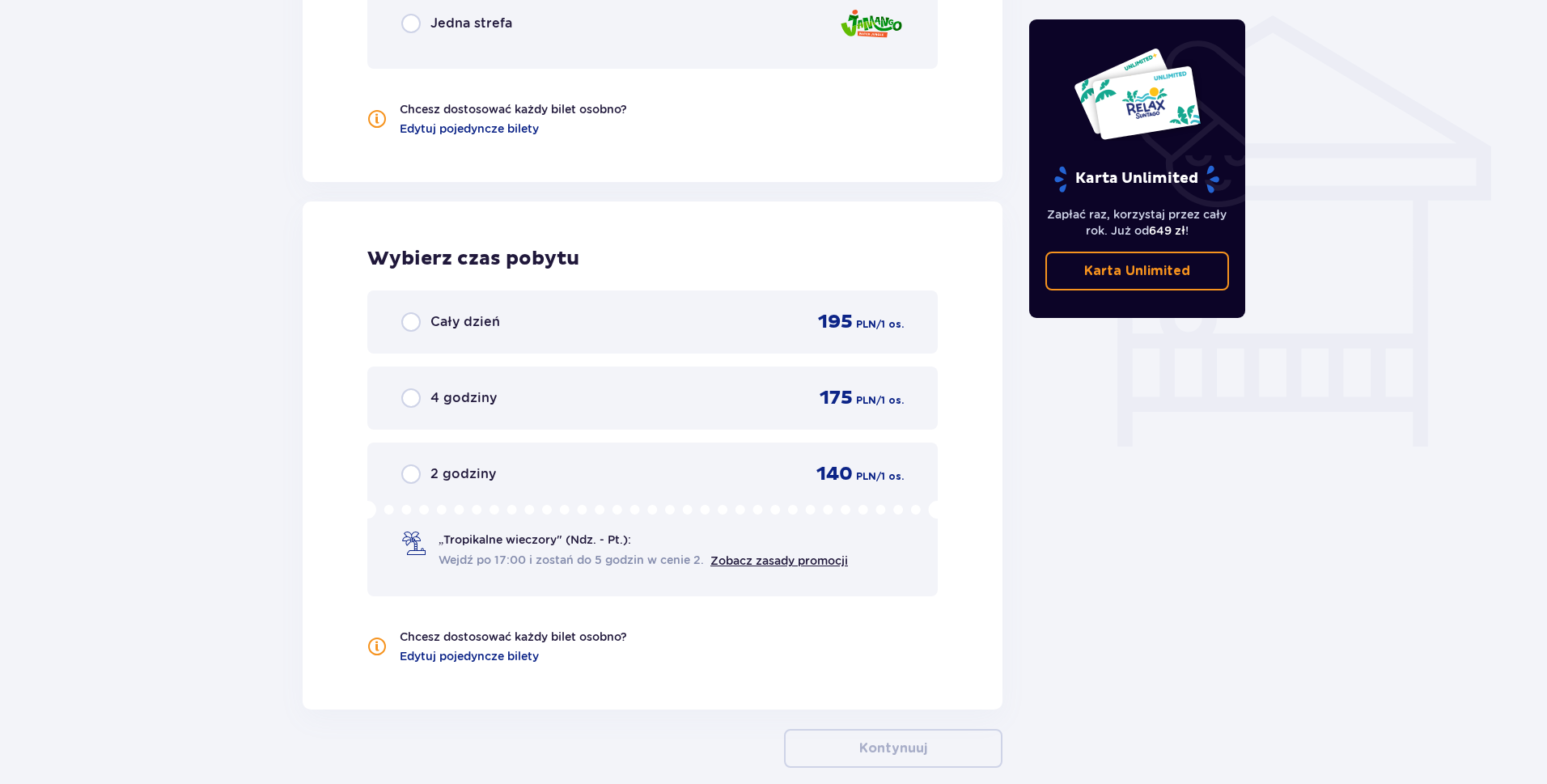
click at [759, 401] on div "4 godziny 175 PLN / 1 os." at bounding box center [652, 398] width 502 height 24
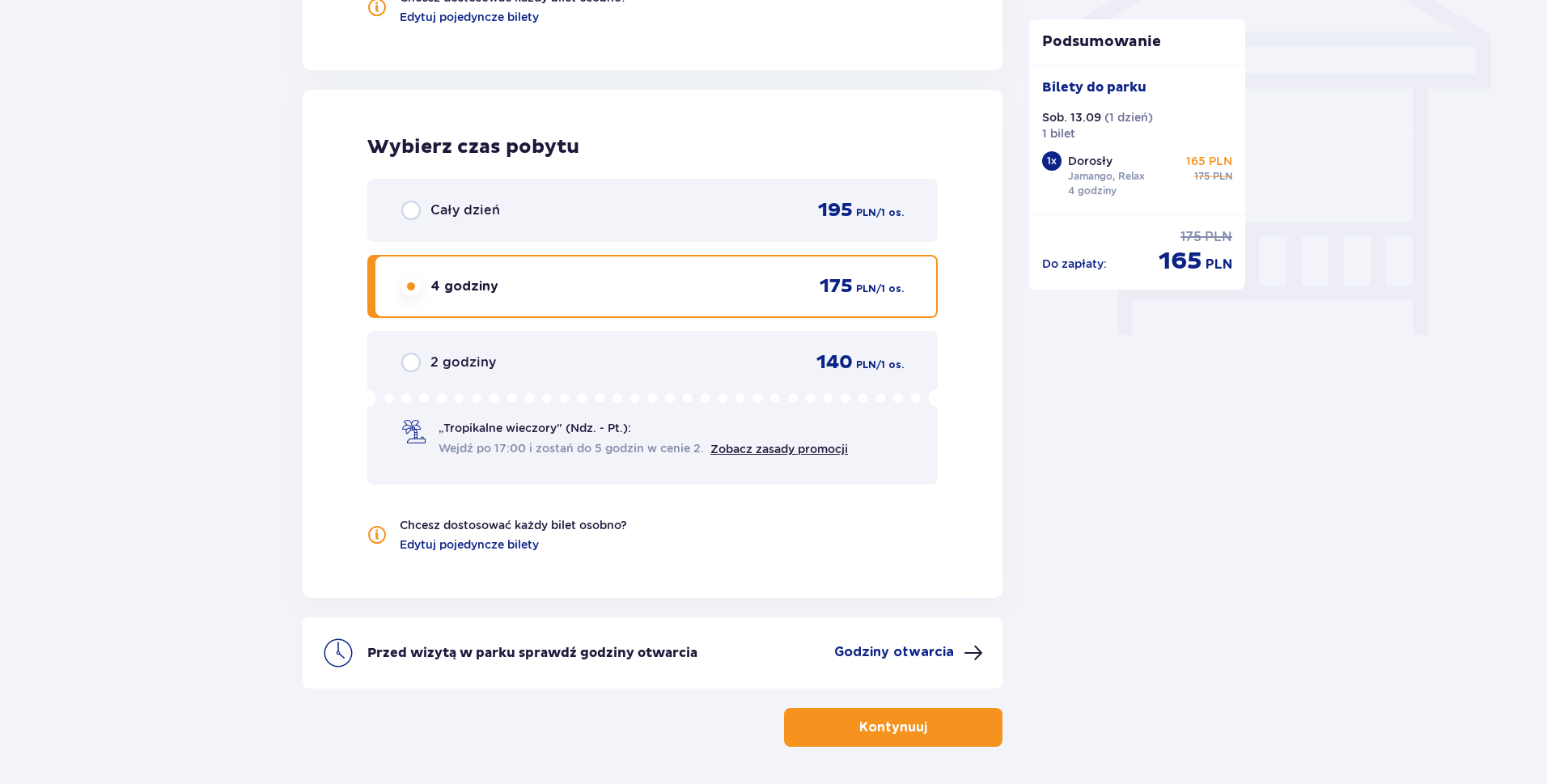
scroll to position [1065, 0]
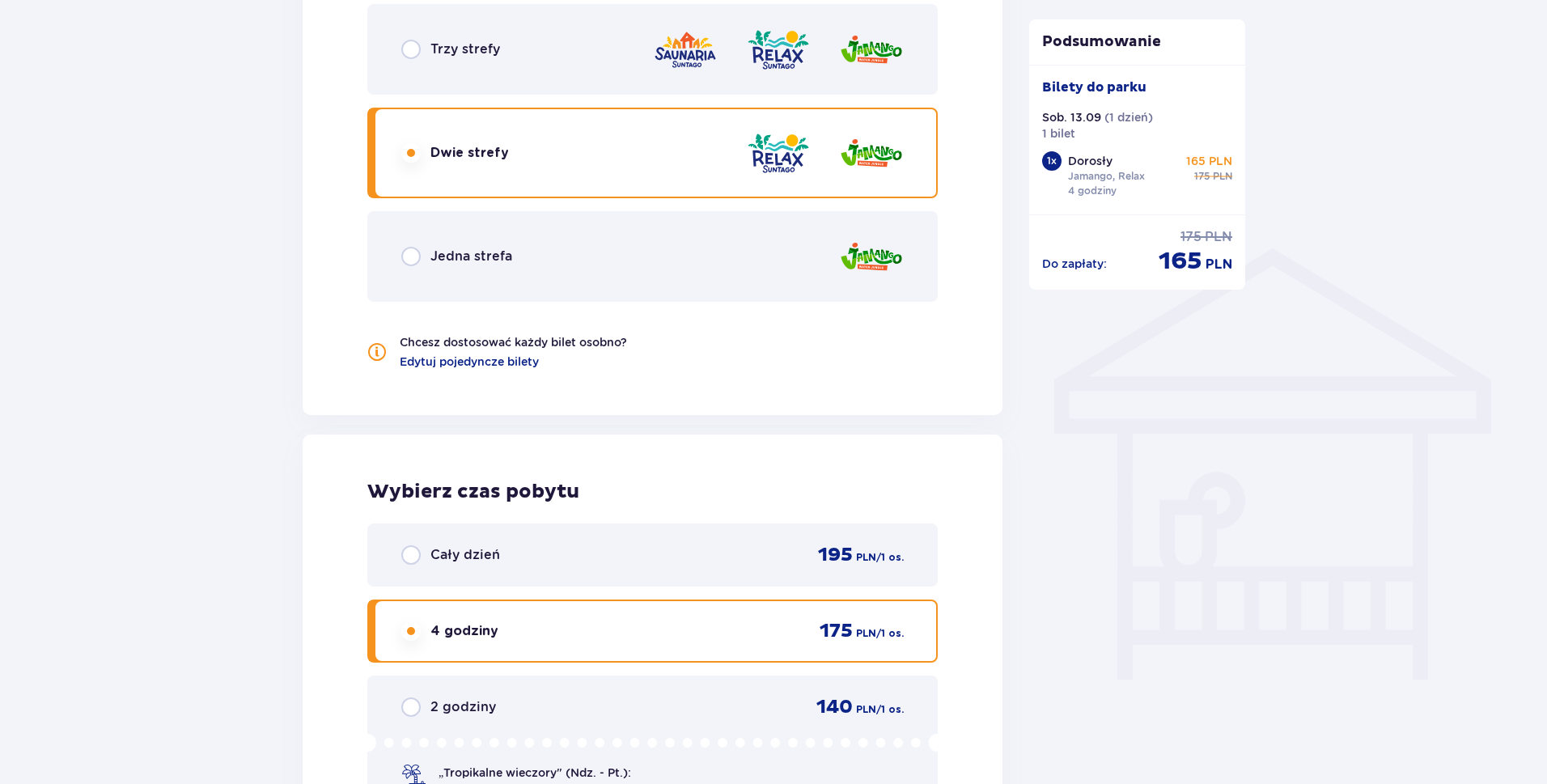
click at [592, 271] on div "Jedna strefa" at bounding box center [652, 256] width 570 height 91
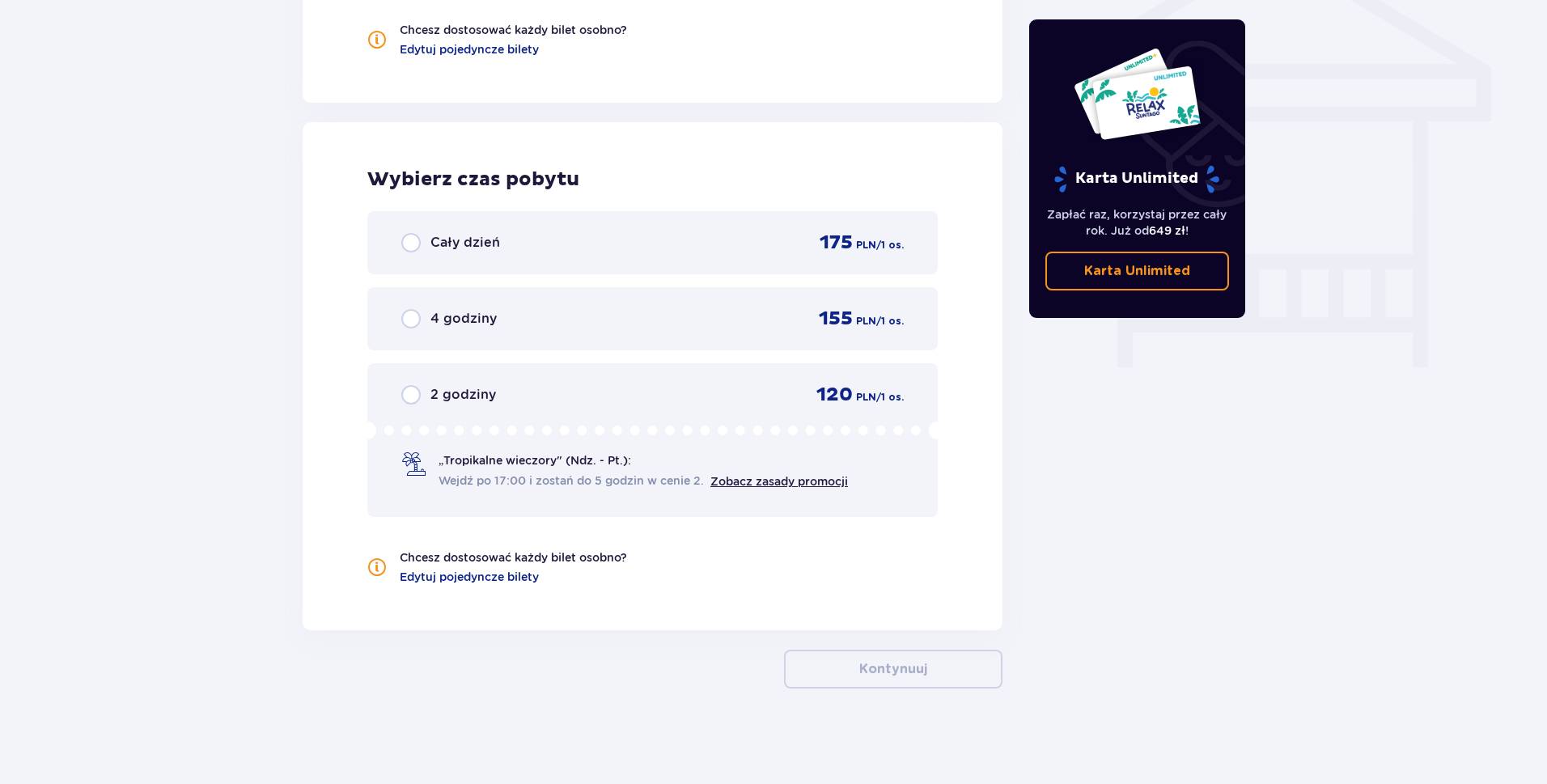
scroll to position [1379, 0]
click at [635, 332] on div "4 godziny 155 PLN / 1 os." at bounding box center [652, 317] width 570 height 63
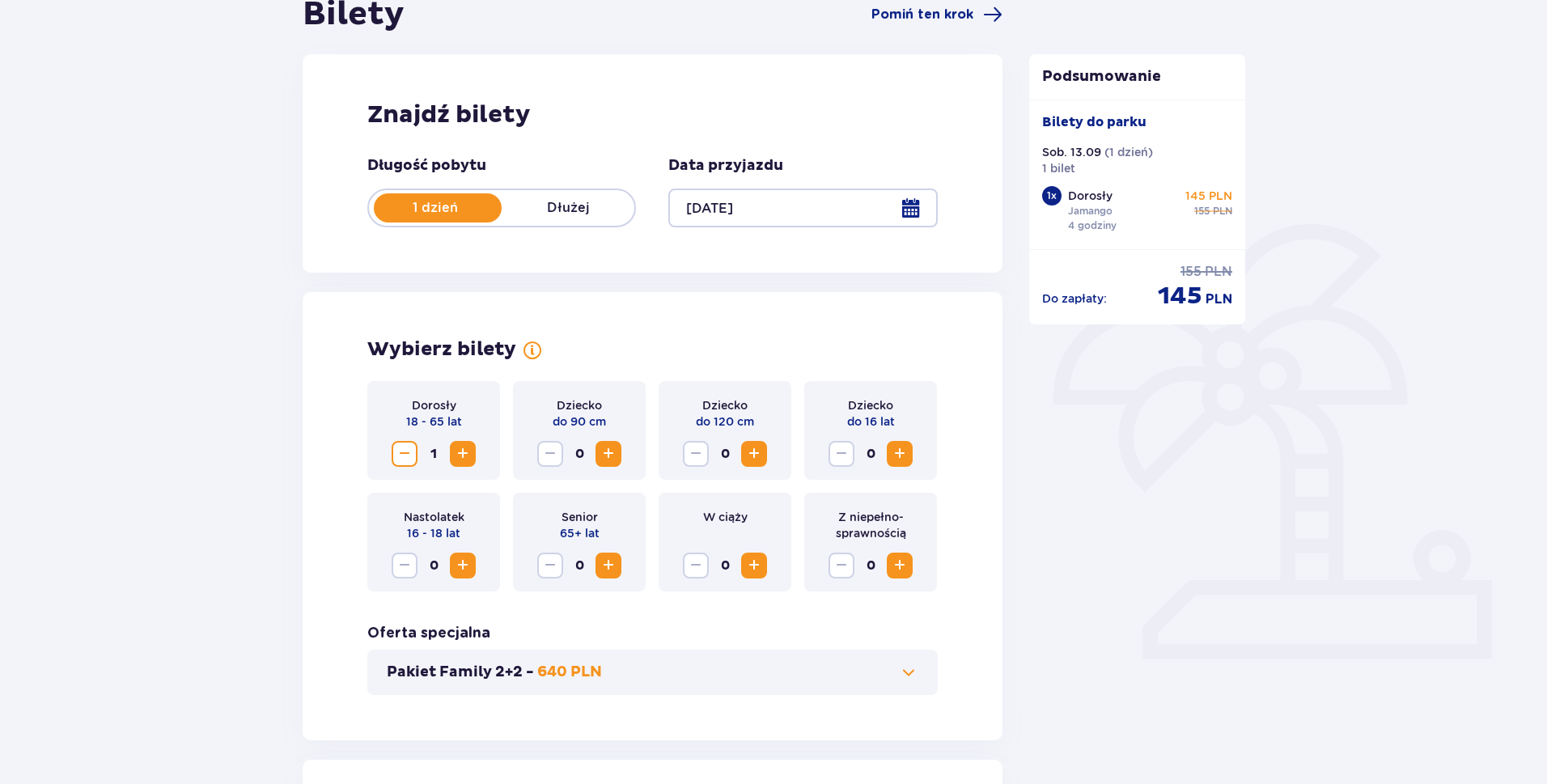
scroll to position [0, 0]
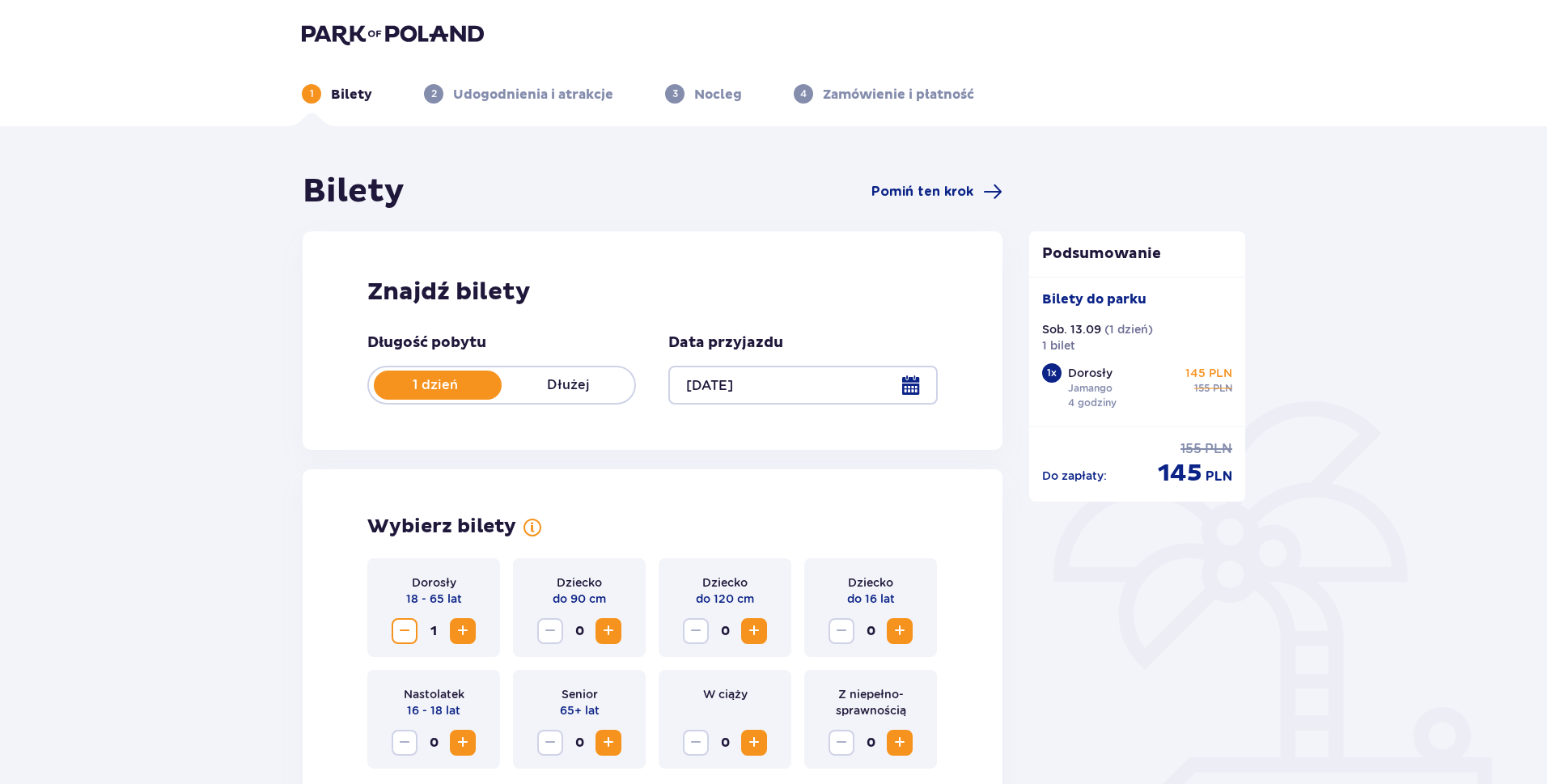
click at [307, 43] on img at bounding box center [393, 33] width 182 height 22
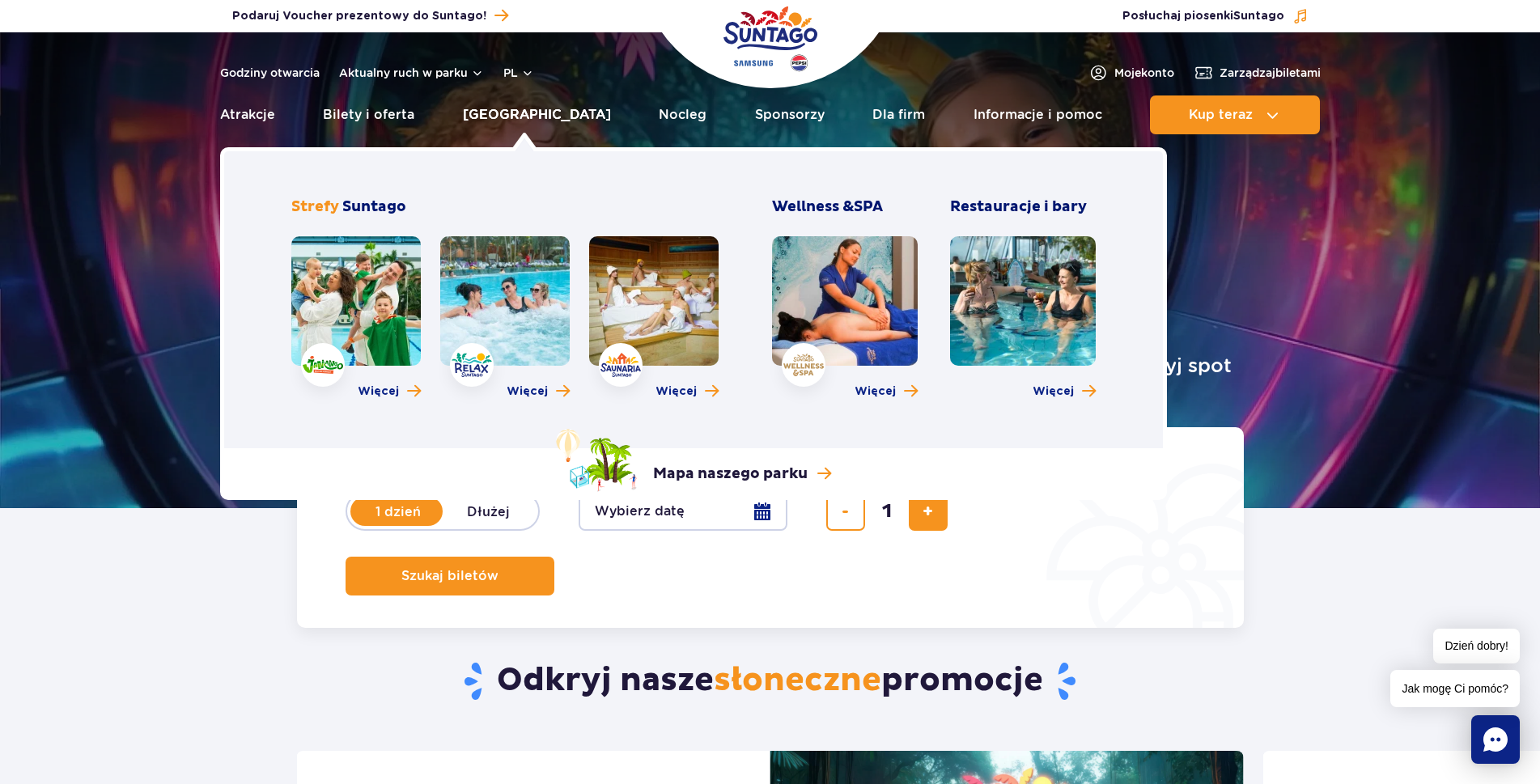
click at [516, 119] on link "[GEOGRAPHIC_DATA]" at bounding box center [536, 114] width 148 height 39
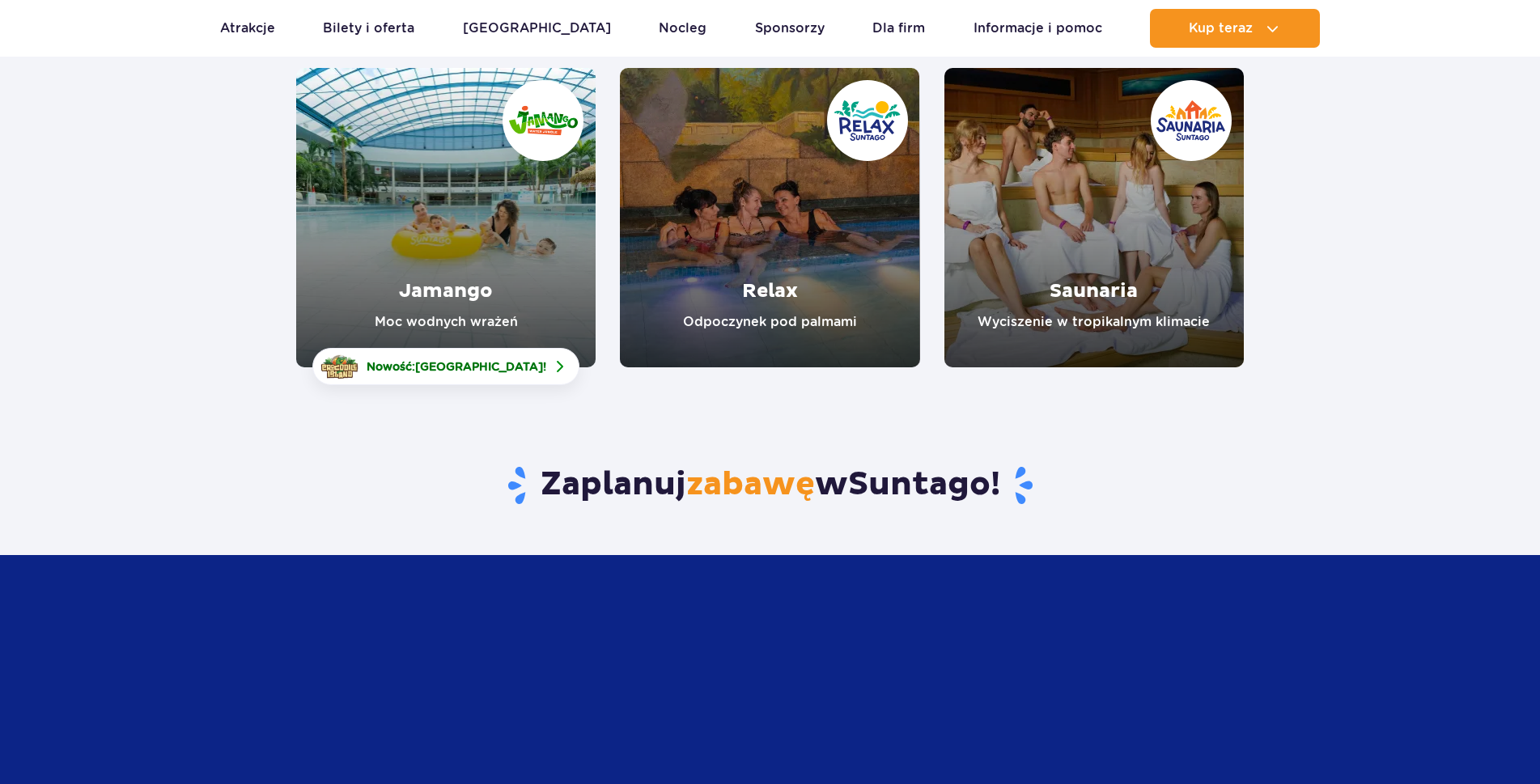
click at [778, 202] on link "Relax" at bounding box center [769, 217] width 299 height 299
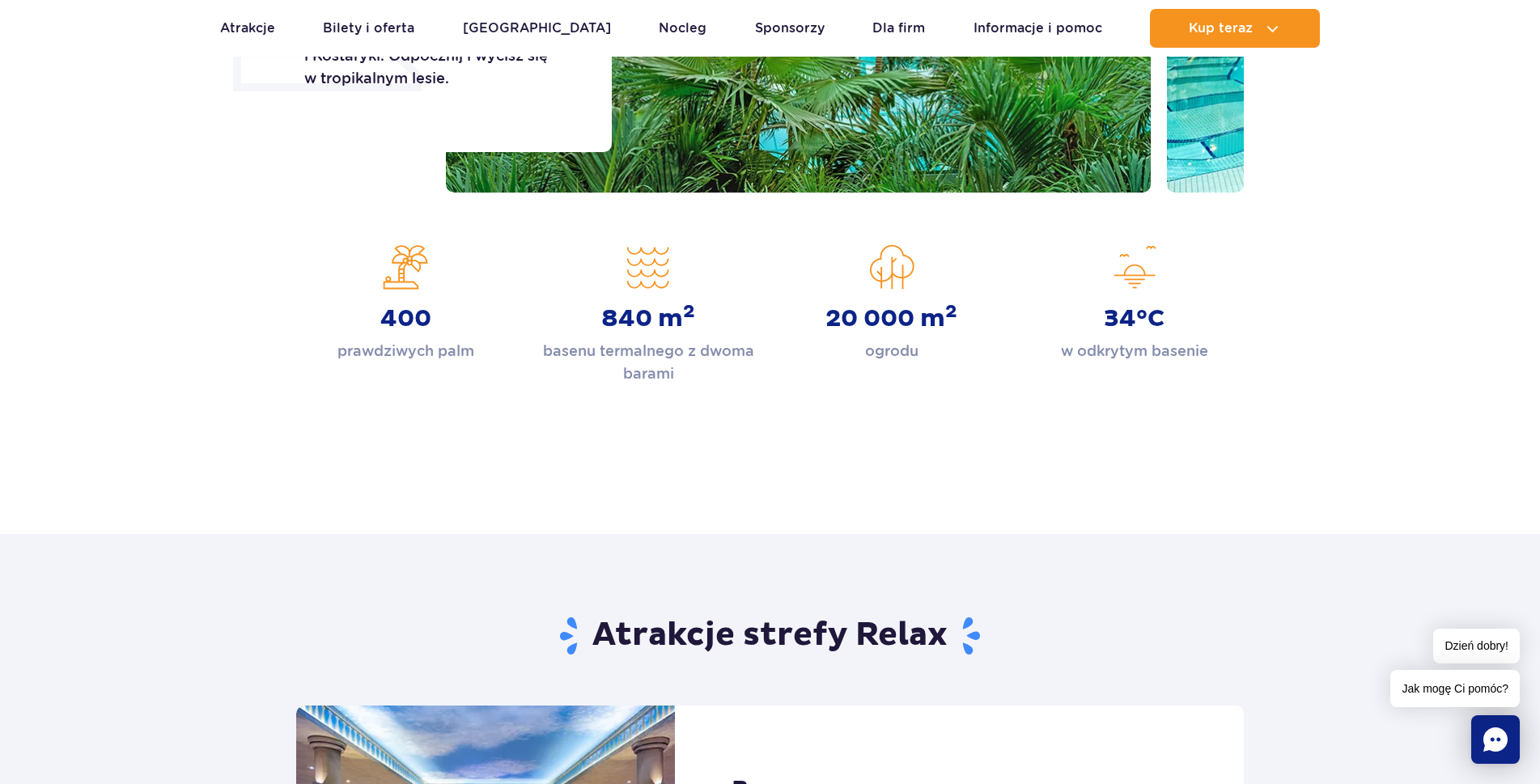
scroll to position [728, 0]
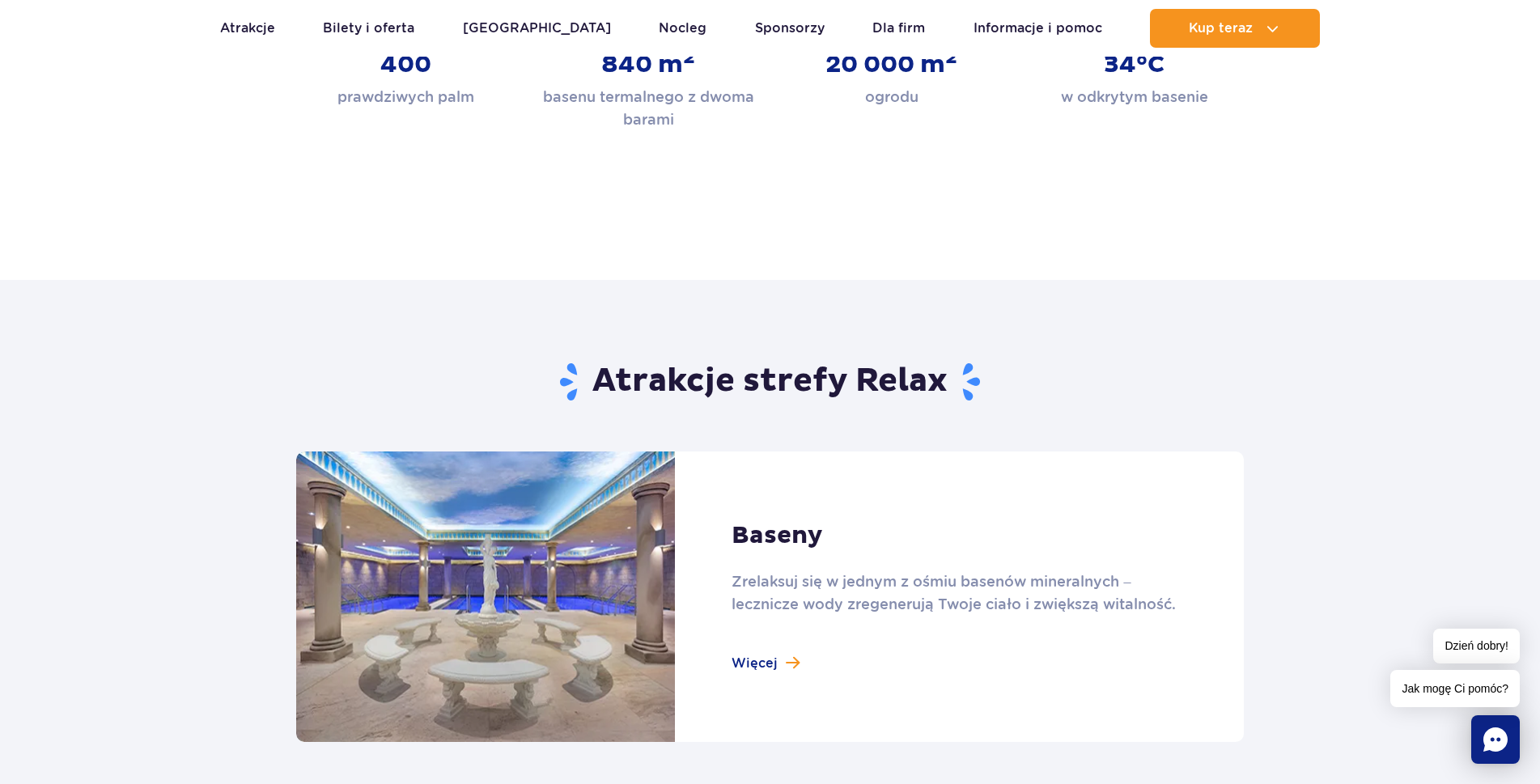
click at [778, 661] on link at bounding box center [770, 596] width 948 height 290
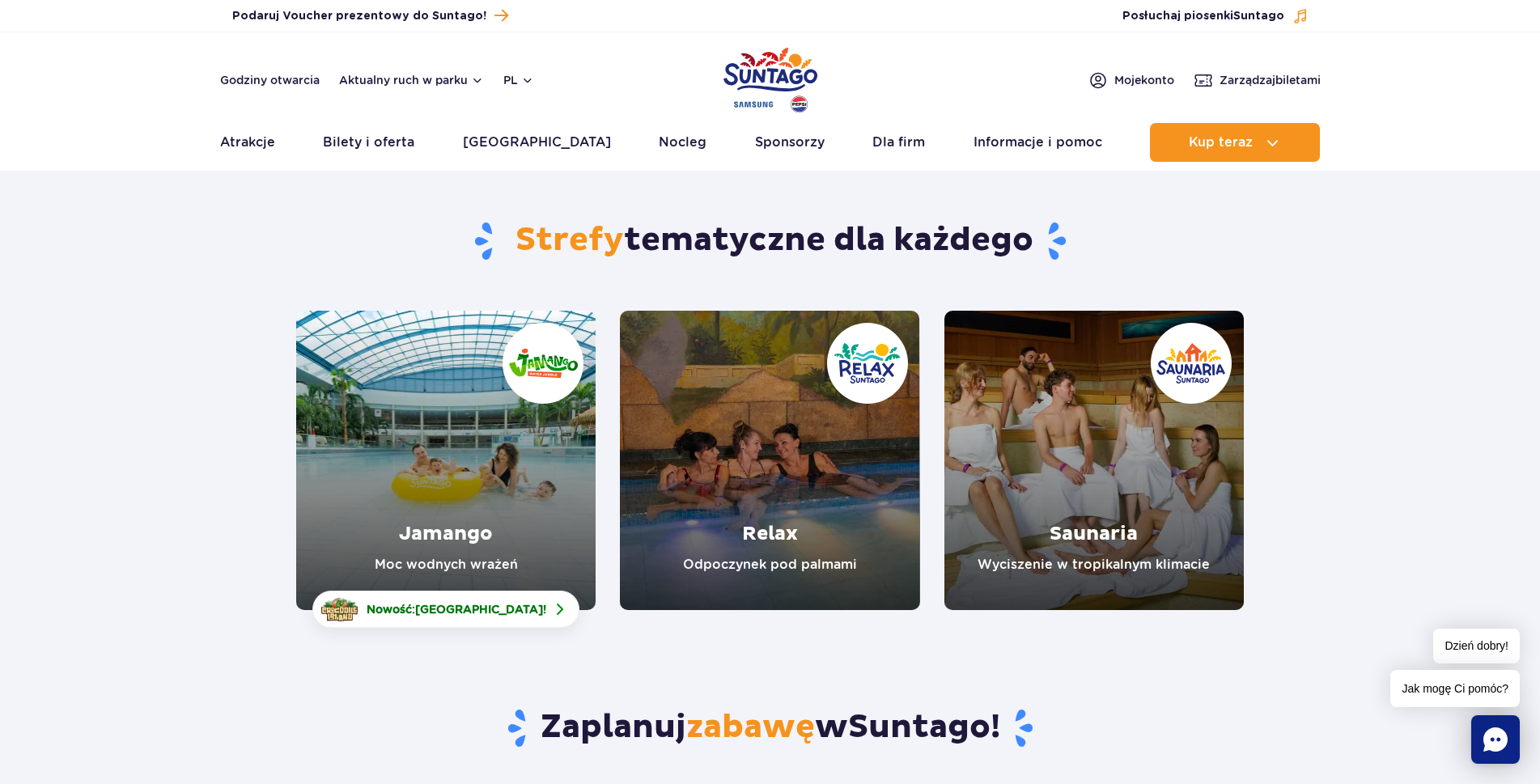
click at [1052, 403] on link "Saunaria" at bounding box center [1093, 460] width 299 height 299
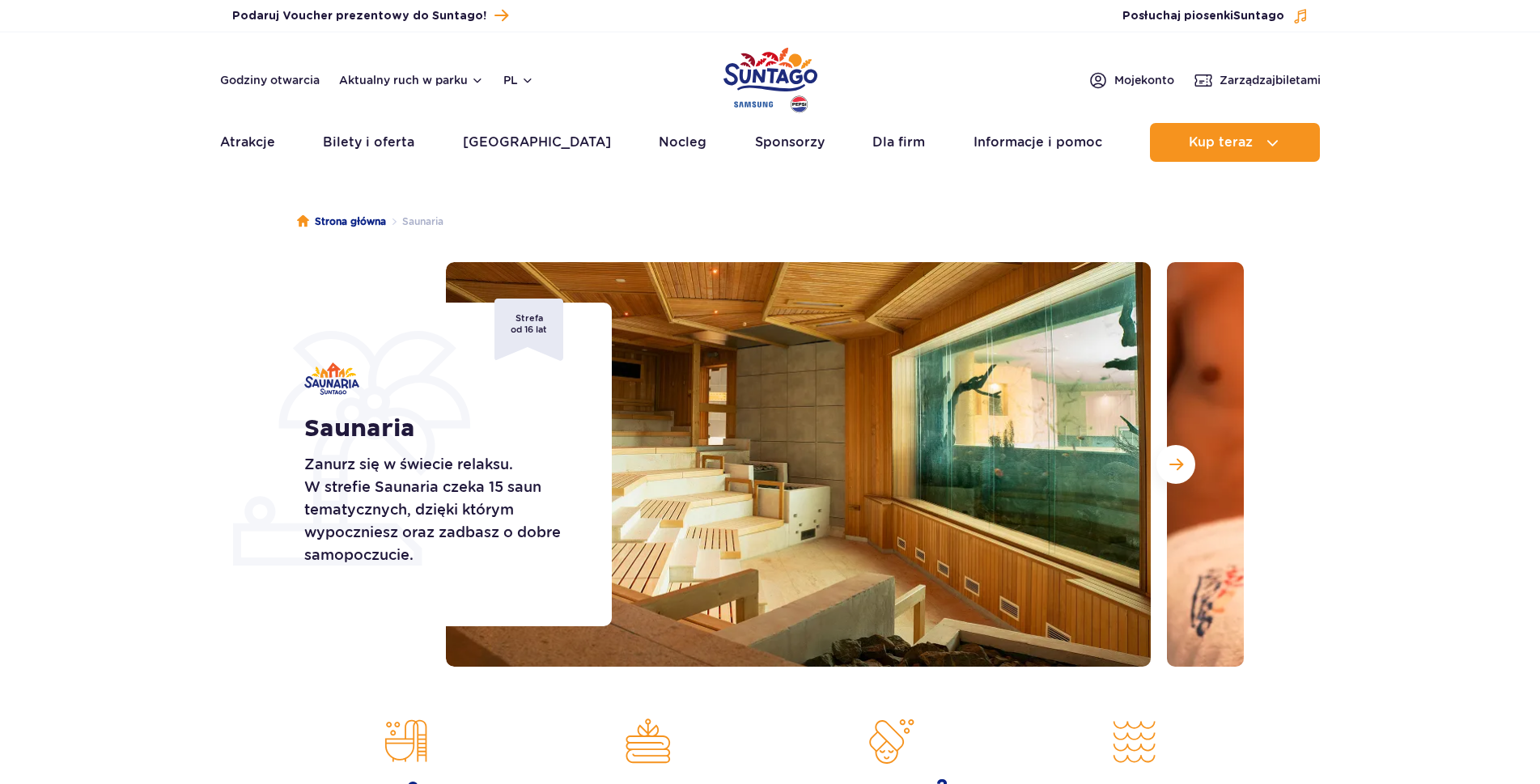
click at [1341, 400] on section "Saunaria Zanurz się w świecie relaksu. W strefie Saunaria czeka 15 saun tematyc…" at bounding box center [770, 464] width 1540 height 404
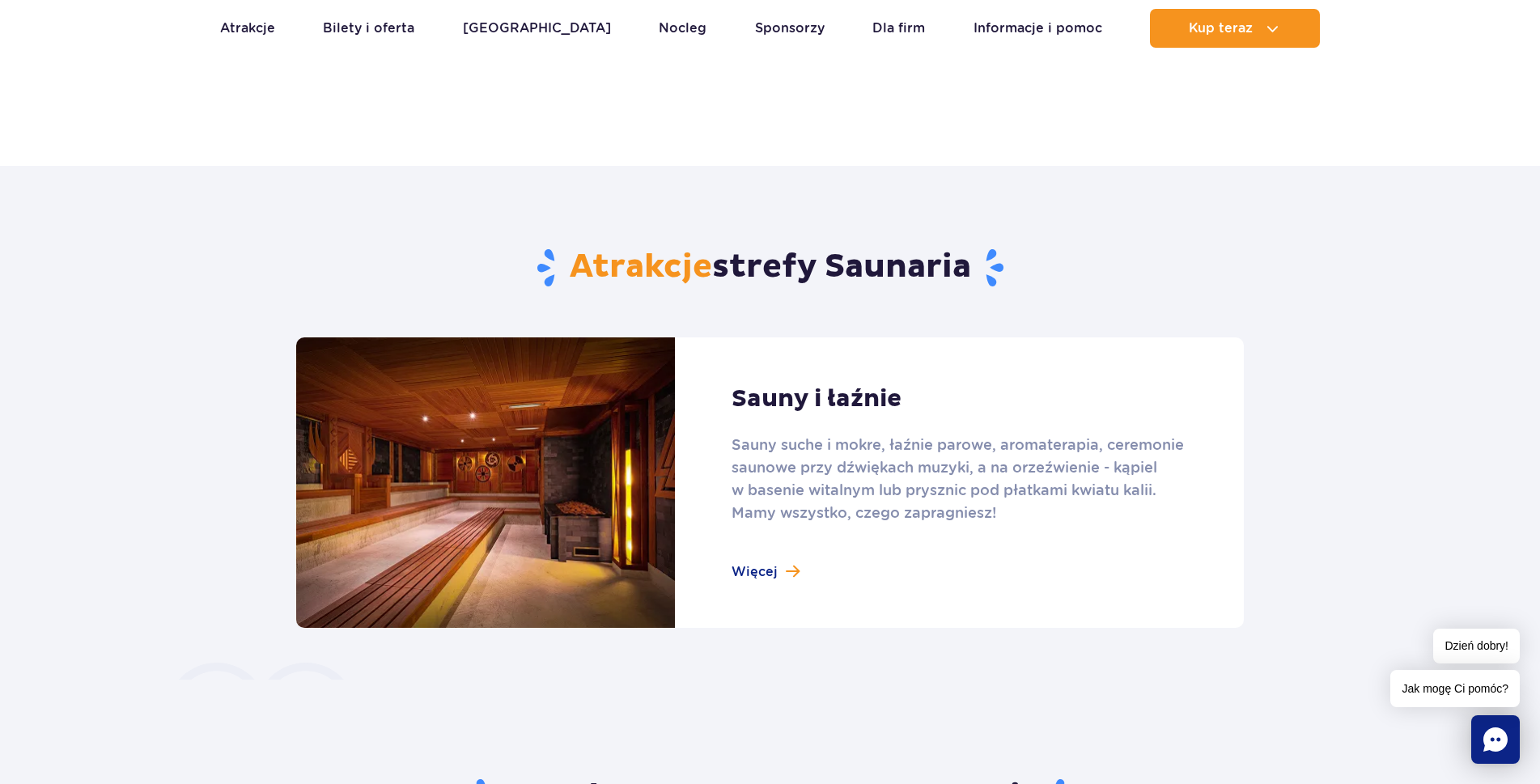
scroll to position [909, 0]
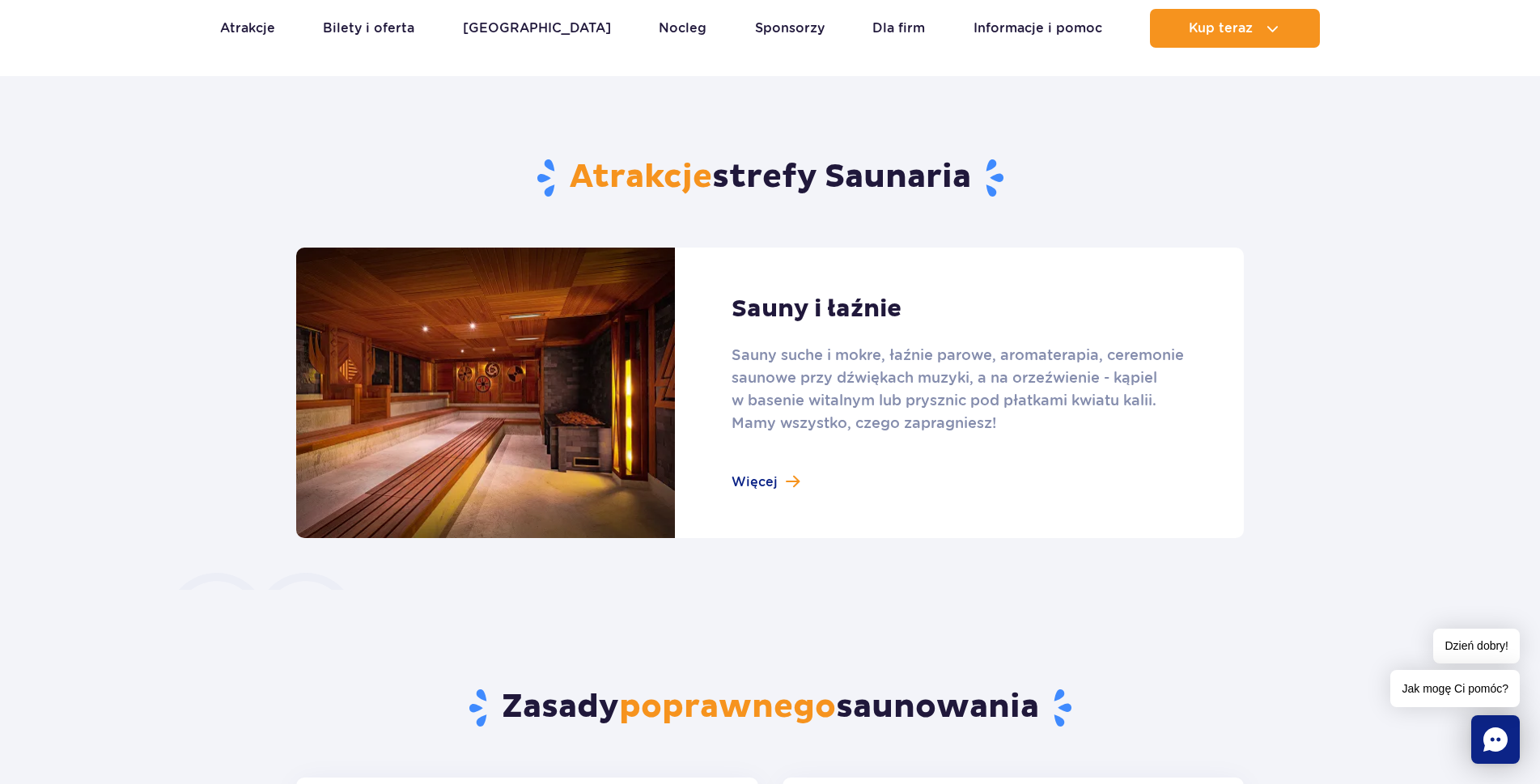
click at [889, 401] on link at bounding box center [770, 392] width 948 height 290
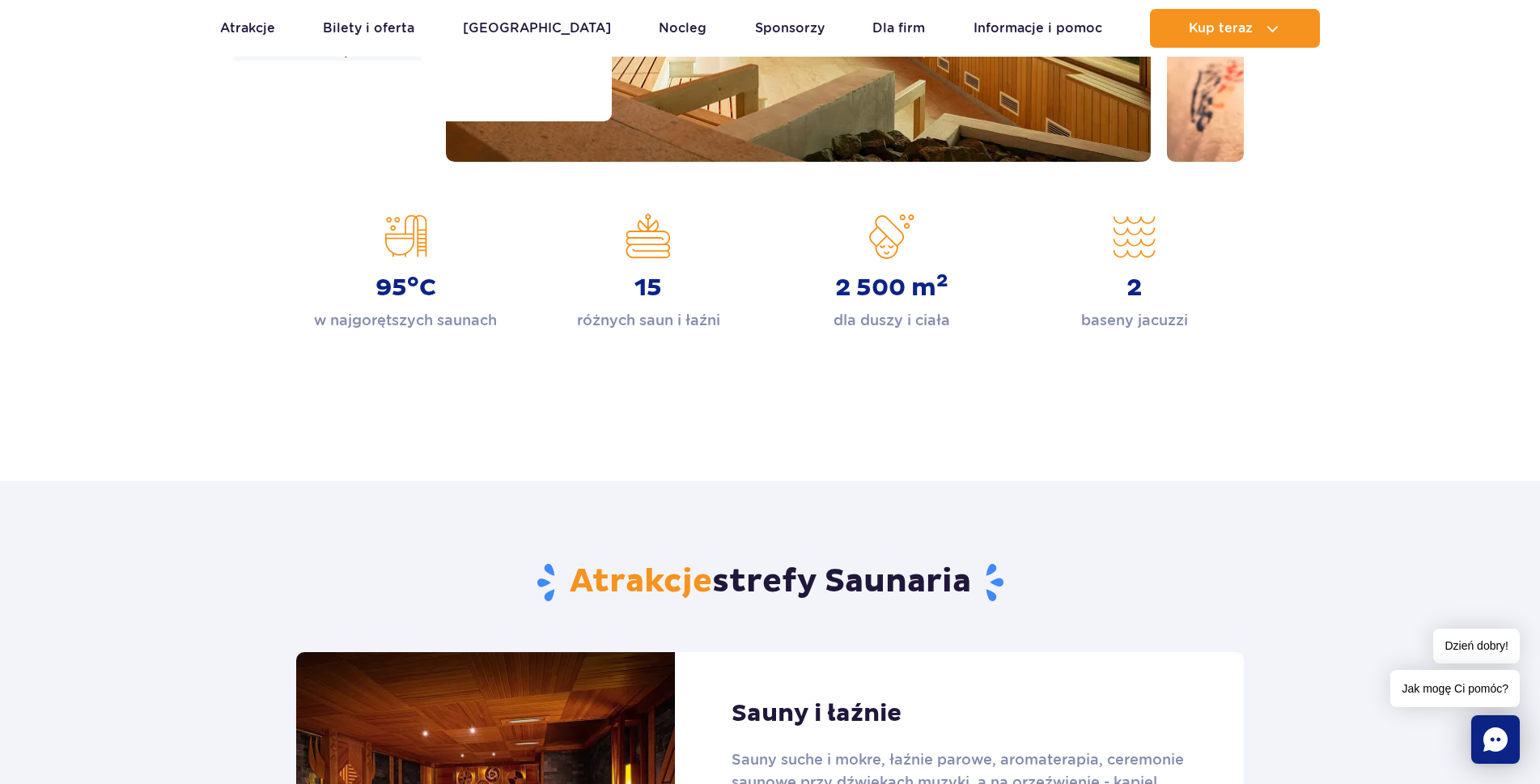
scroll to position [20, 0]
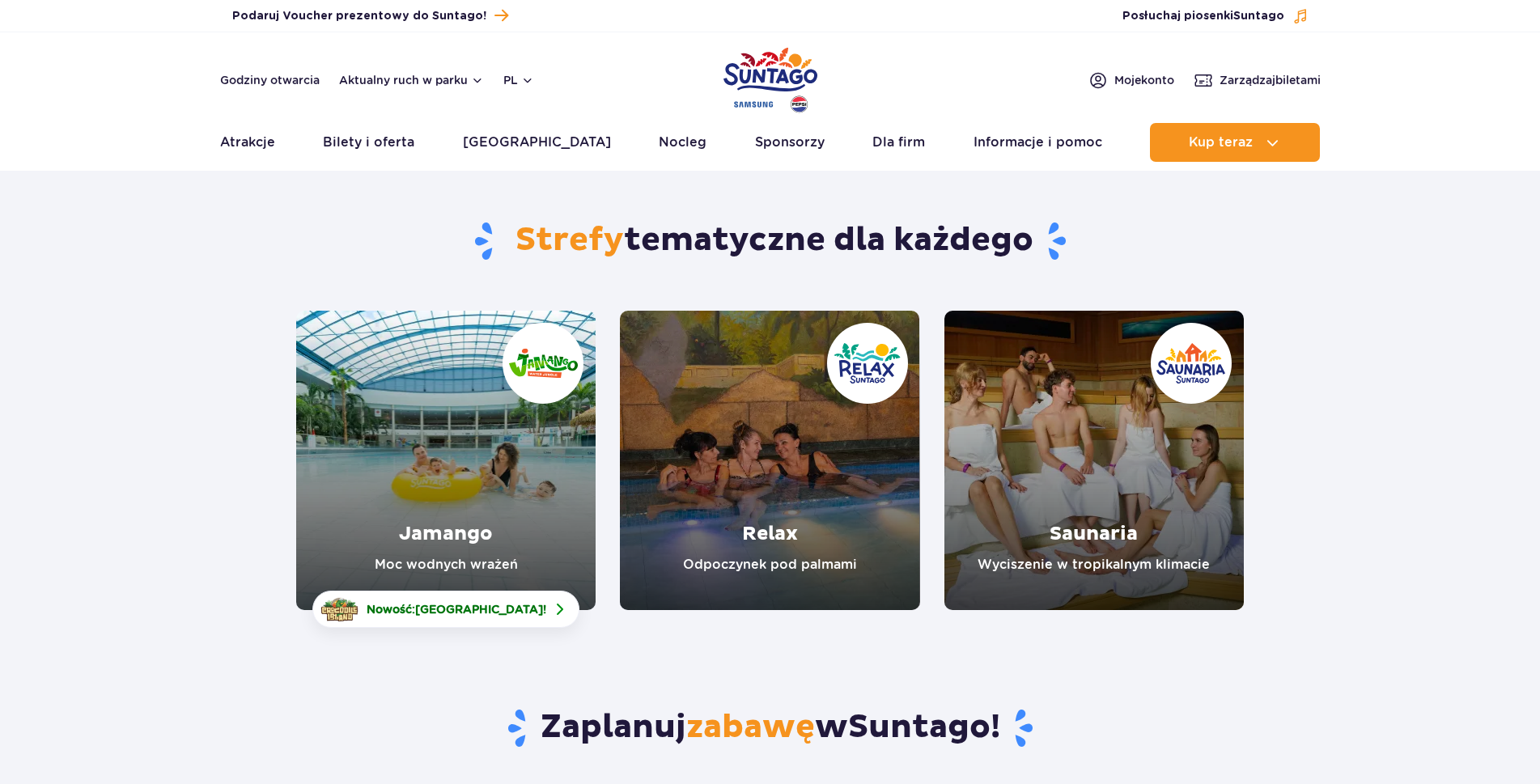
click at [407, 364] on link "Jamango" at bounding box center [446, 460] width 299 height 299
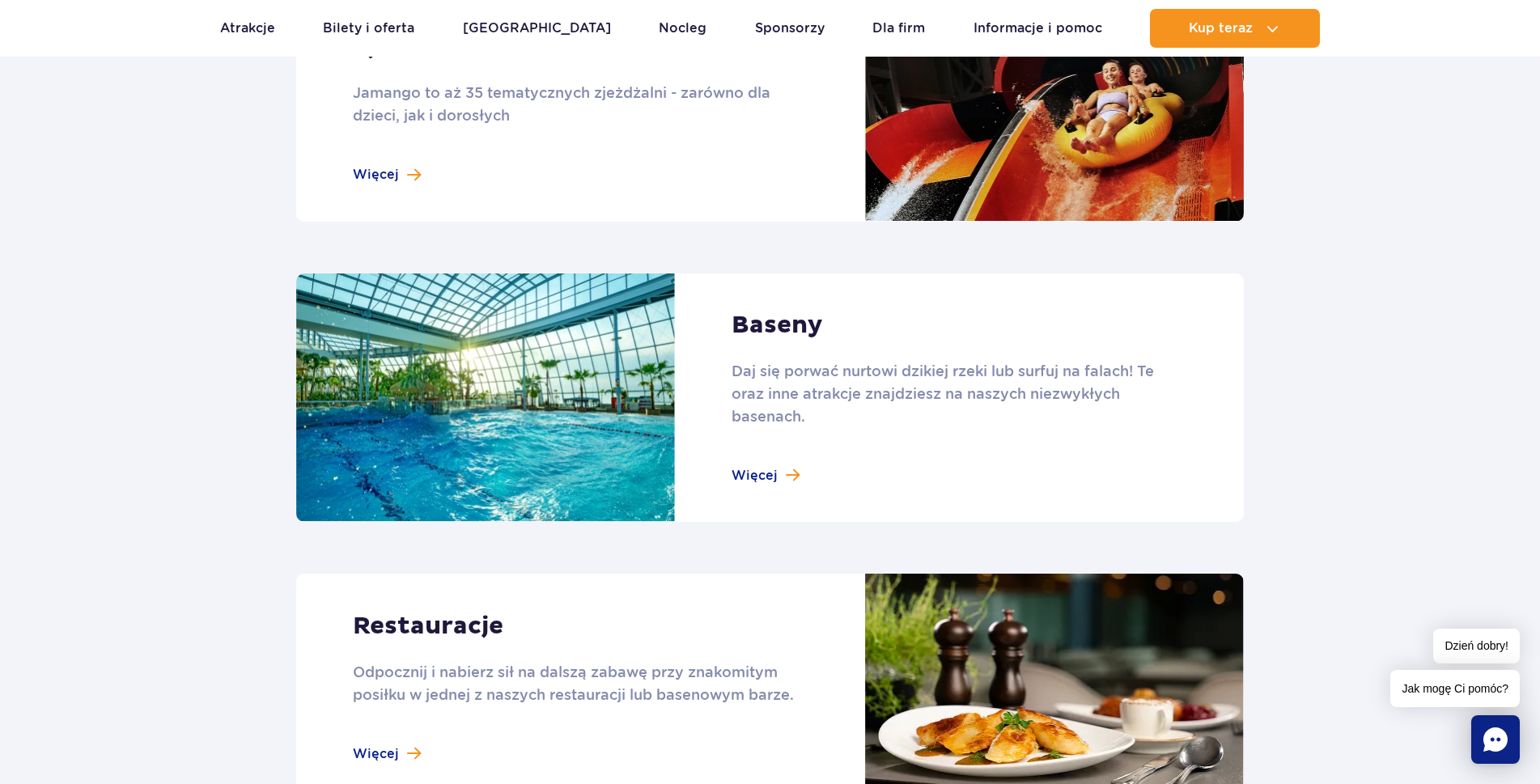
scroll to position [1294, 0]
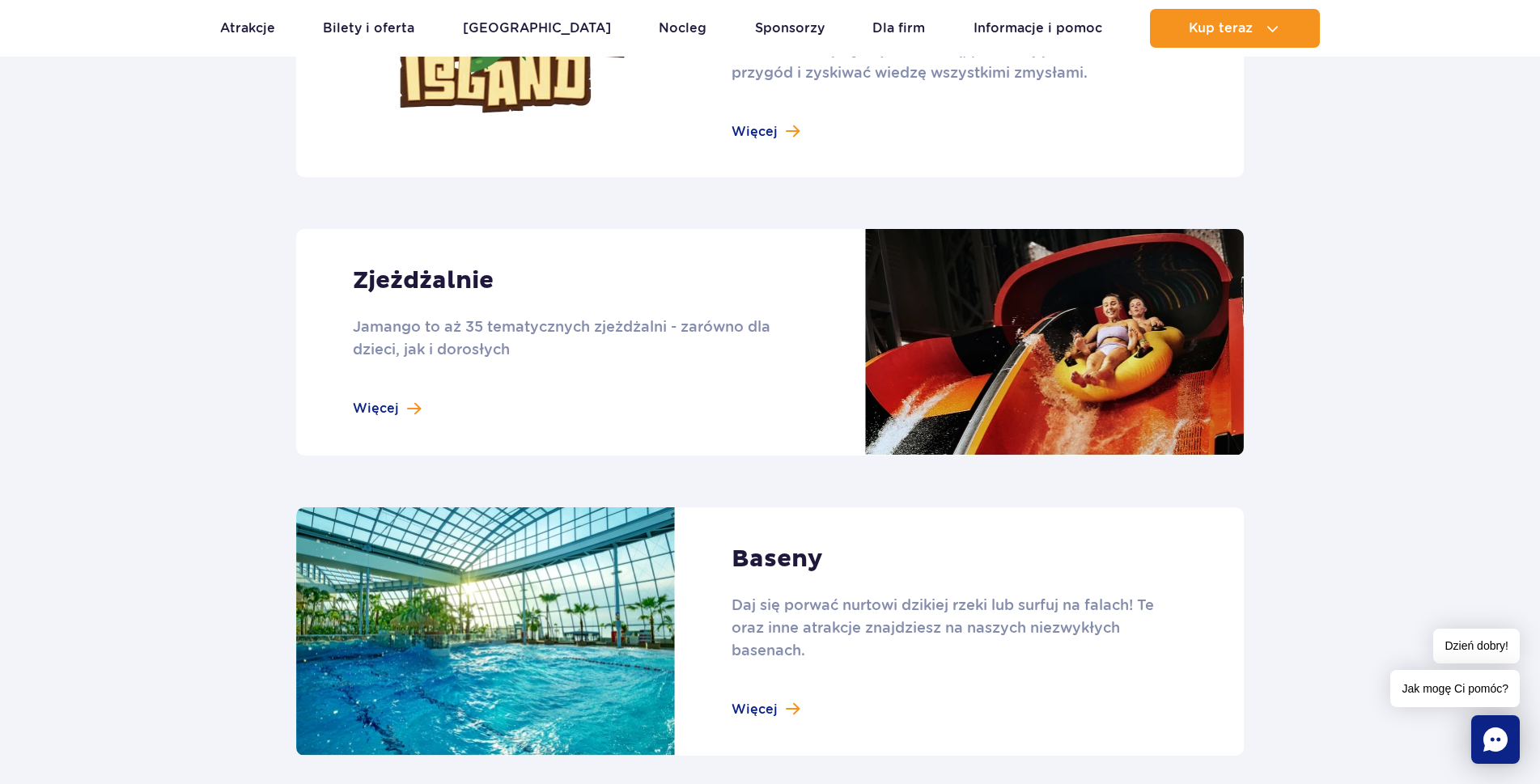
click at [652, 363] on link at bounding box center [770, 342] width 948 height 226
